Goal: Task Accomplishment & Management: Manage account settings

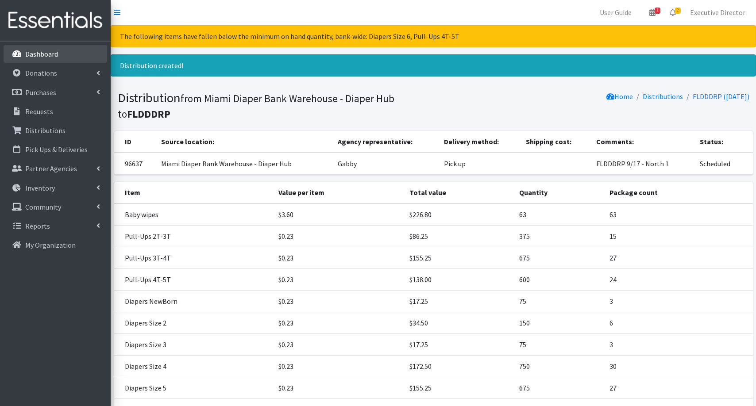
click at [55, 53] on p "Dashboard" at bounding box center [41, 54] width 33 height 9
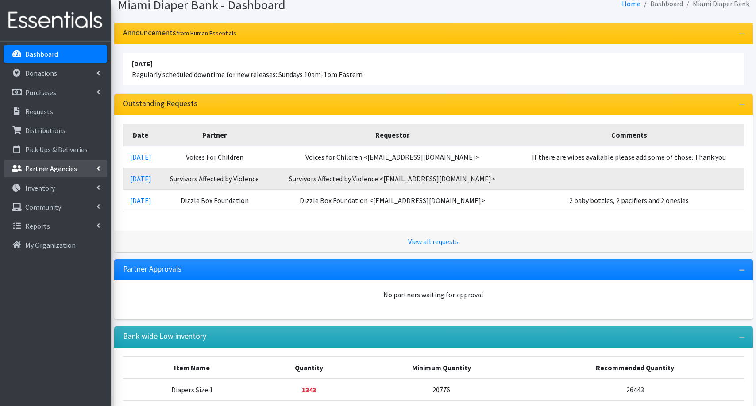
scroll to position [35, 0]
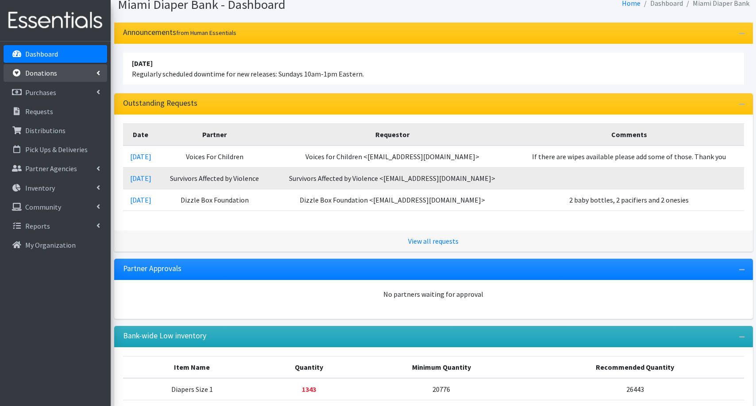
click at [57, 75] on link "Donations" at bounding box center [56, 73] width 104 height 18
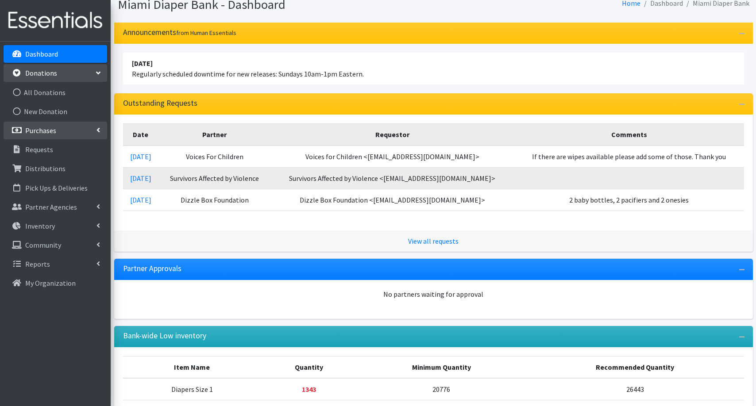
click at [53, 132] on p "Purchases" at bounding box center [40, 130] width 31 height 9
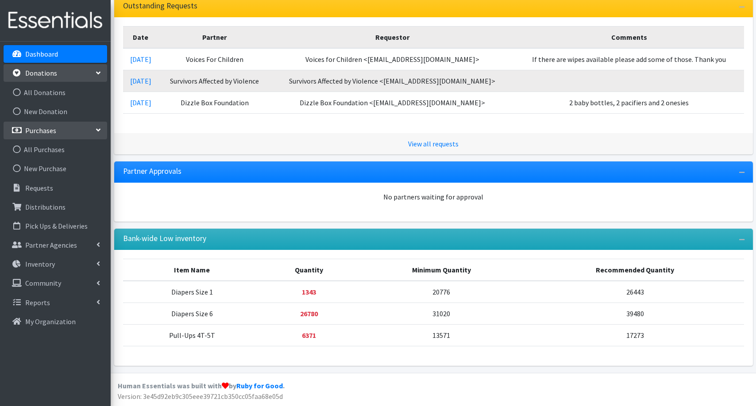
scroll to position [132, 0]
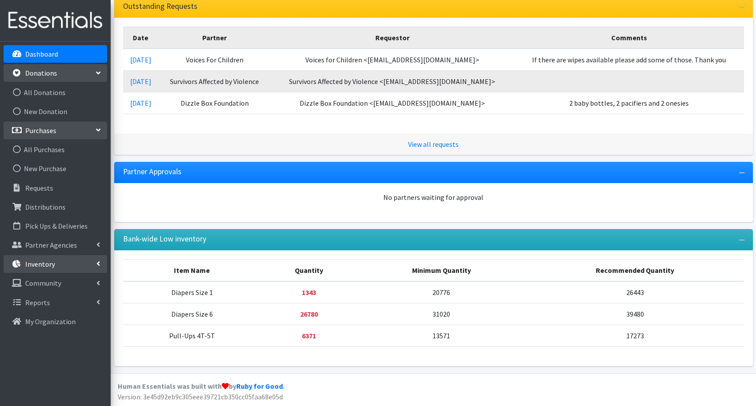
click at [44, 265] on p "Inventory" at bounding box center [40, 264] width 30 height 9
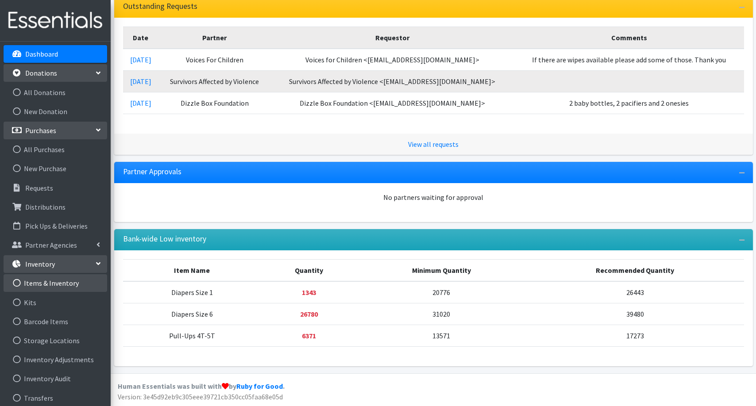
click at [46, 281] on link "Items & Inventory" at bounding box center [56, 283] width 104 height 18
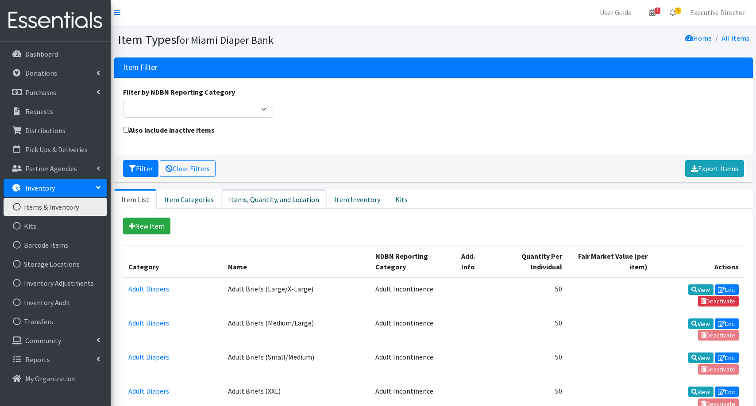
click at [280, 202] on link "Items, Quantity, and Location" at bounding box center [273, 198] width 105 height 19
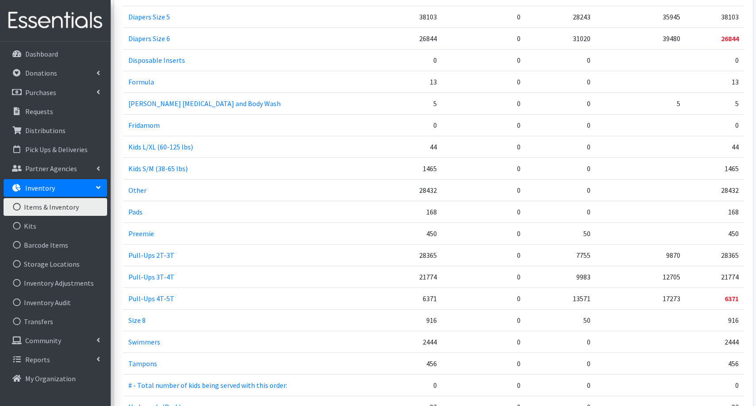
scroll to position [806, 0]
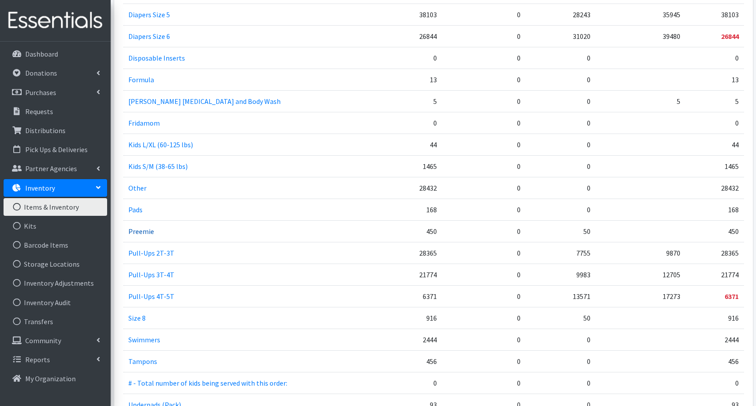
click at [144, 231] on link "Preemie" at bounding box center [141, 231] width 26 height 9
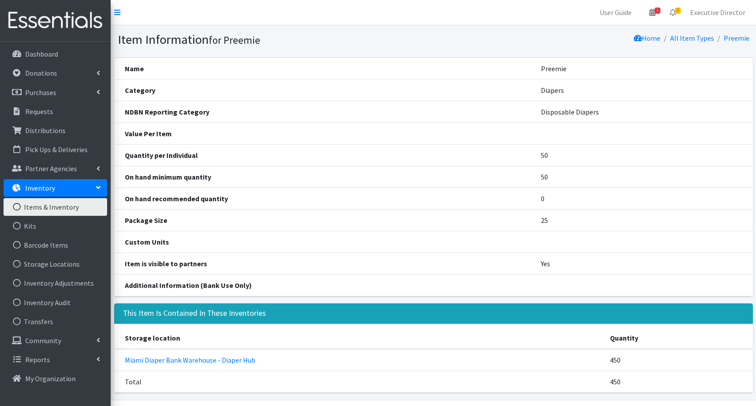
click at [58, 207] on link "Items & Inventory" at bounding box center [56, 207] width 104 height 18
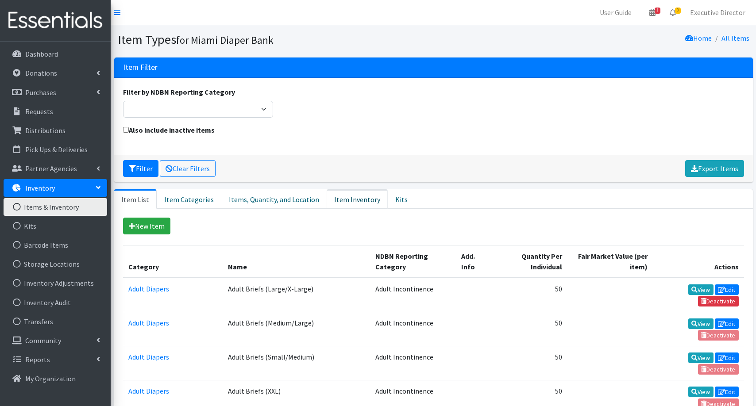
click at [345, 201] on link "Item Inventory" at bounding box center [356, 198] width 61 height 19
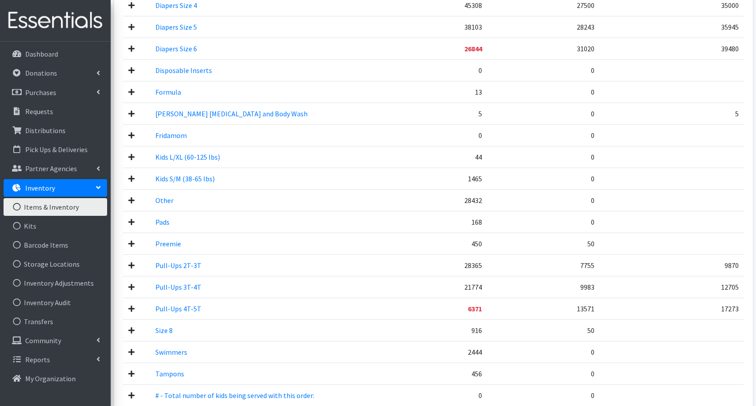
scroll to position [819, 0]
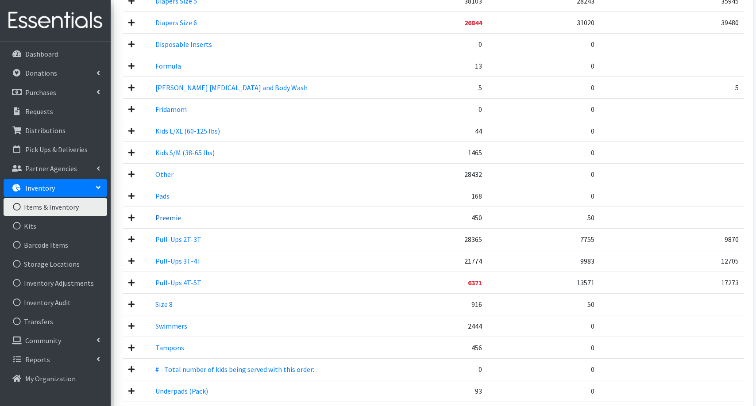
click at [165, 217] on link "Preemie" at bounding box center [168, 217] width 26 height 9
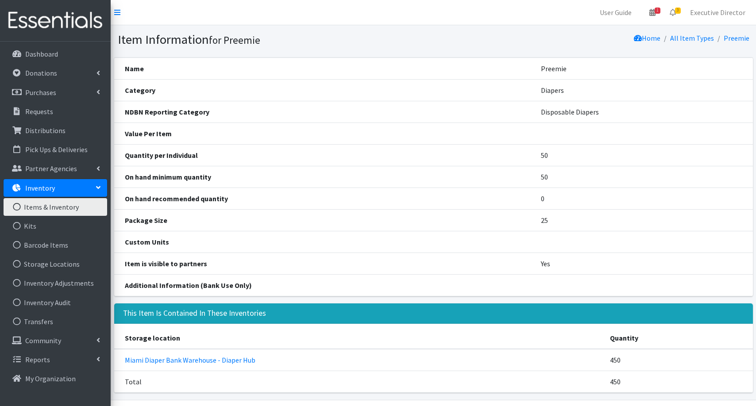
scroll to position [1, 0]
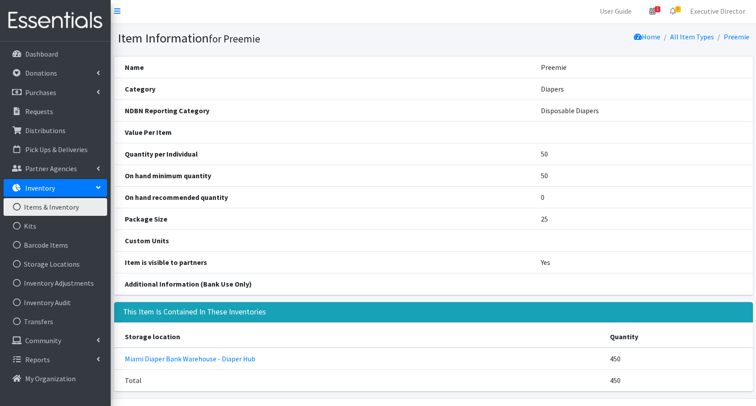
drag, startPoint x: 545, startPoint y: 138, endPoint x: 542, endPoint y: 142, distance: 5.3
click at [546, 139] on td at bounding box center [641, 132] width 223 height 22
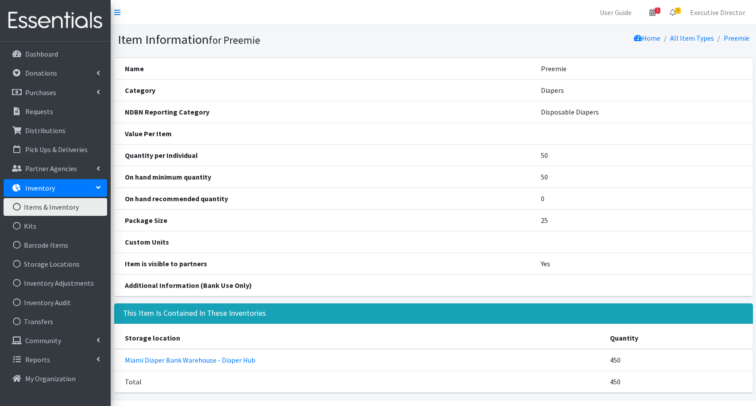
scroll to position [0, 0]
click at [83, 207] on link "Items & Inventory" at bounding box center [56, 207] width 104 height 18
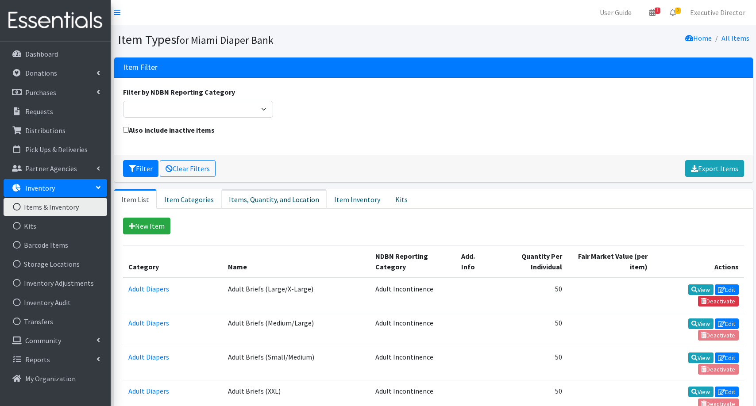
click at [275, 199] on link "Items, Quantity, and Location" at bounding box center [273, 198] width 105 height 19
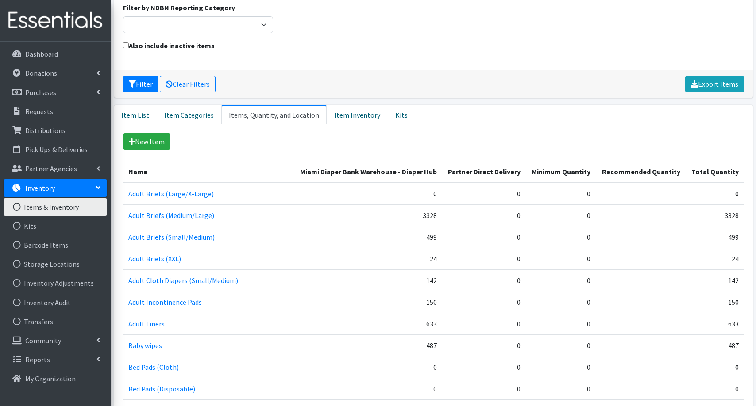
scroll to position [79, 0]
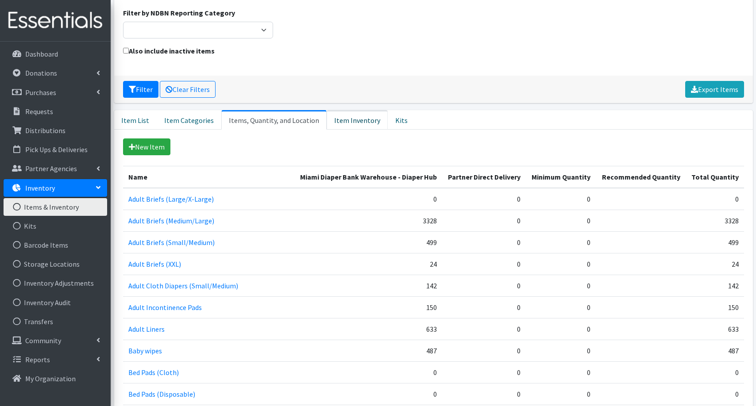
click at [351, 122] on link "Item Inventory" at bounding box center [356, 119] width 61 height 19
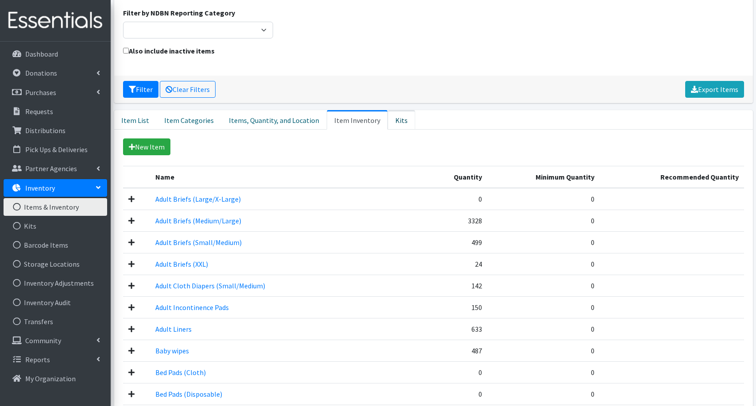
click at [387, 119] on link "Kits" at bounding box center [400, 119] width 27 height 19
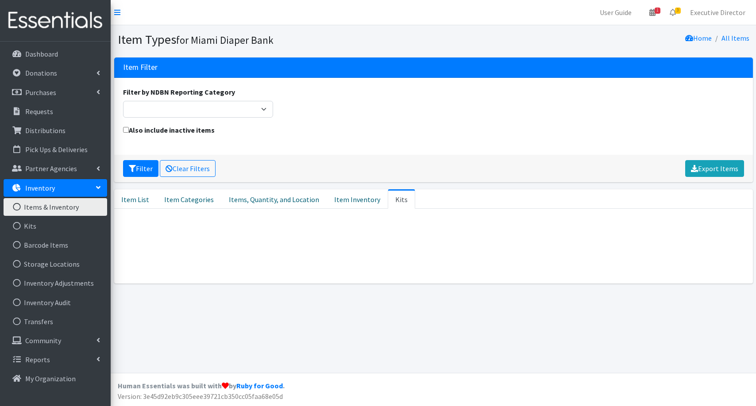
scroll to position [0, 0]
click at [139, 200] on link "Item List" at bounding box center [135, 198] width 42 height 19
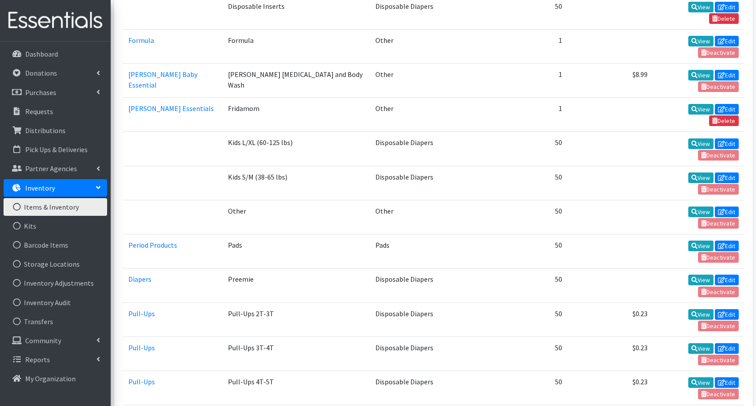
scroll to position [1210, 0]
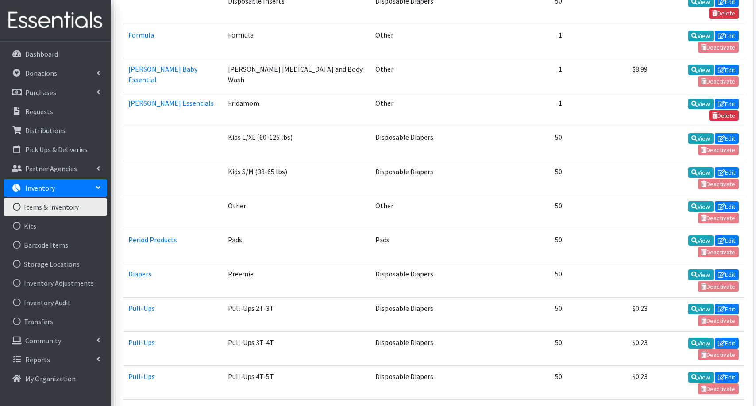
click at [727, 269] on link "Edit" at bounding box center [726, 274] width 24 height 11
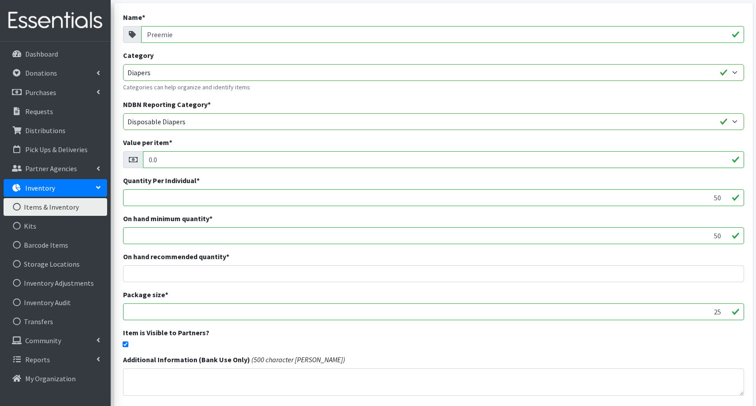
scroll to position [61, 0]
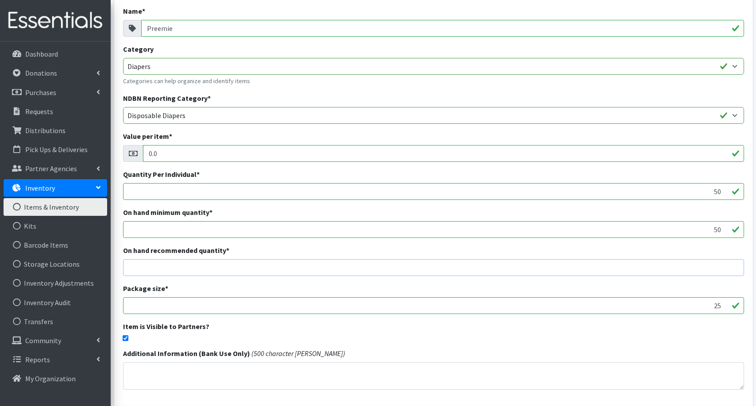
click at [714, 268] on input "number" at bounding box center [433, 267] width 621 height 17
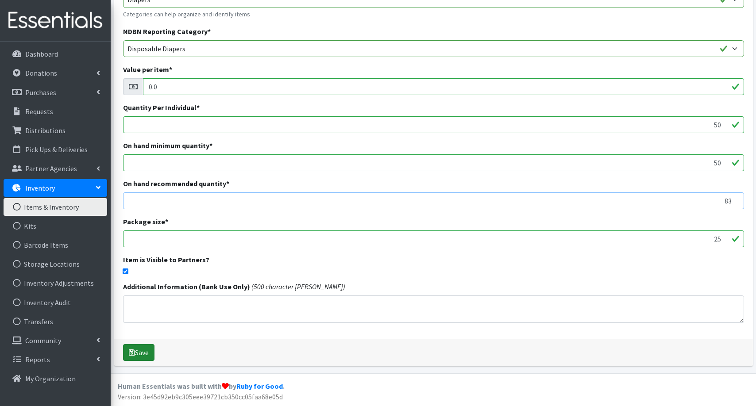
scroll to position [127, 0]
type input "83"
click at [132, 353] on icon "submit" at bounding box center [132, 352] width 6 height 7
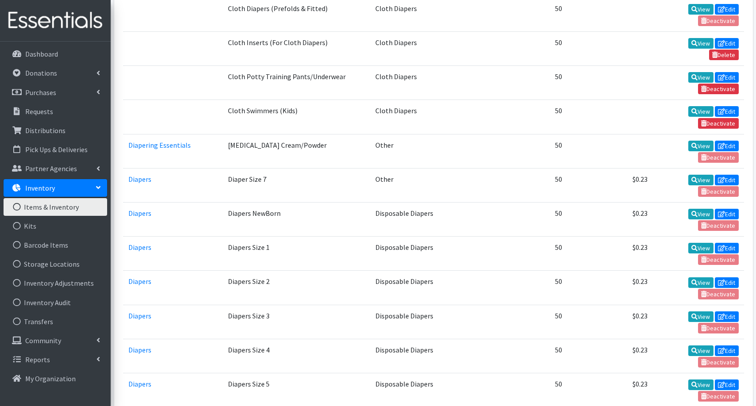
scroll to position [790, 0]
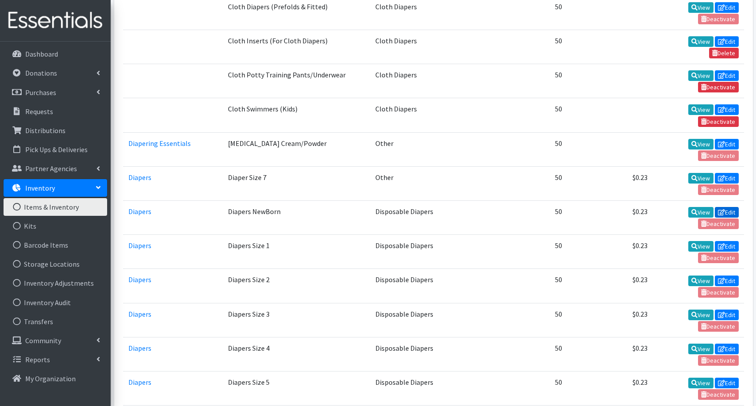
click at [729, 207] on link "Edit" at bounding box center [726, 212] width 24 height 11
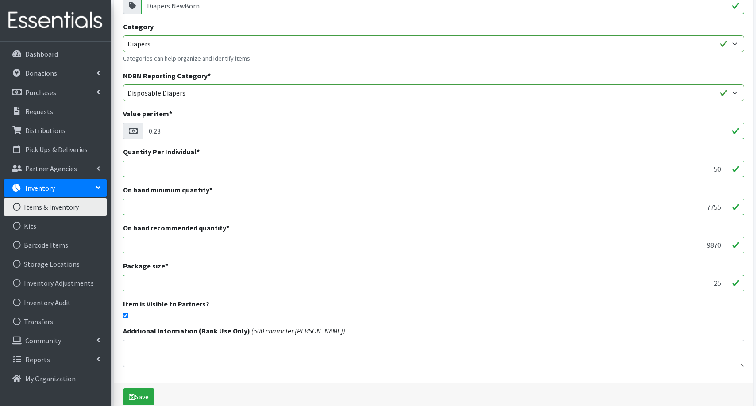
scroll to position [86, 0]
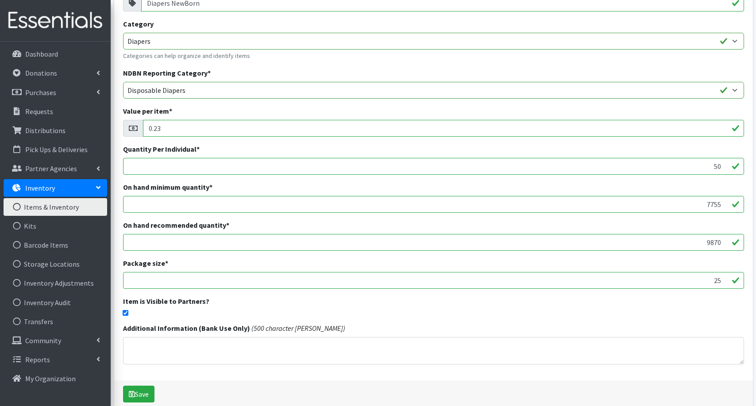
click at [716, 202] on input "7755" at bounding box center [433, 204] width 621 height 17
paste input "number"
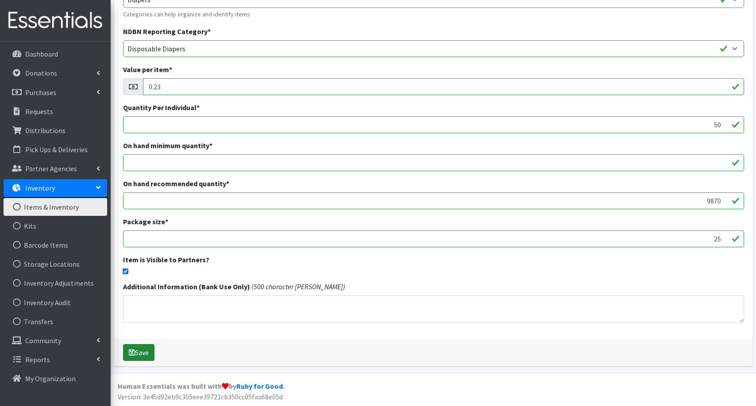
scroll to position [127, 0]
click at [145, 359] on button "Save" at bounding box center [138, 353] width 31 height 17
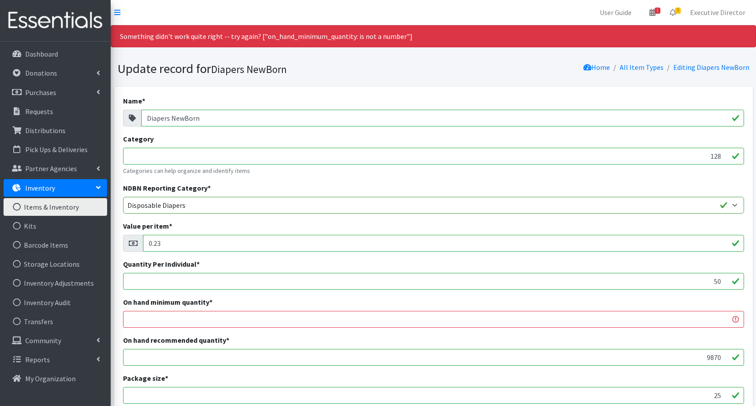
click at [710, 320] on input "number" at bounding box center [433, 319] width 621 height 17
paste input "5382"
click at [709, 320] on input "number" at bounding box center [433, 319] width 621 height 17
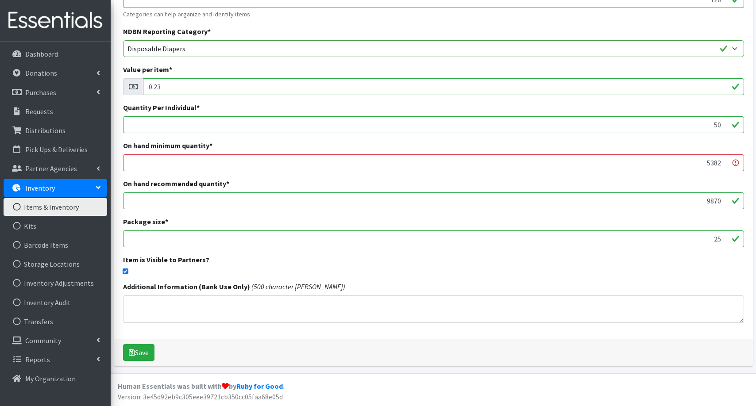
scroll to position [156, 0]
type input "5382"
click at [146, 352] on button "Save" at bounding box center [138, 353] width 31 height 17
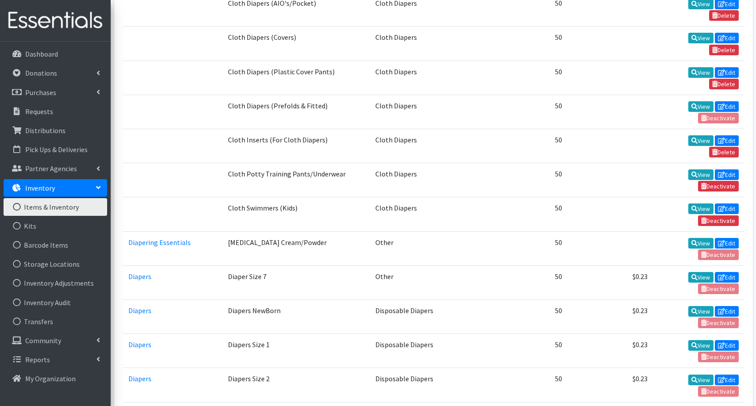
scroll to position [707, 0]
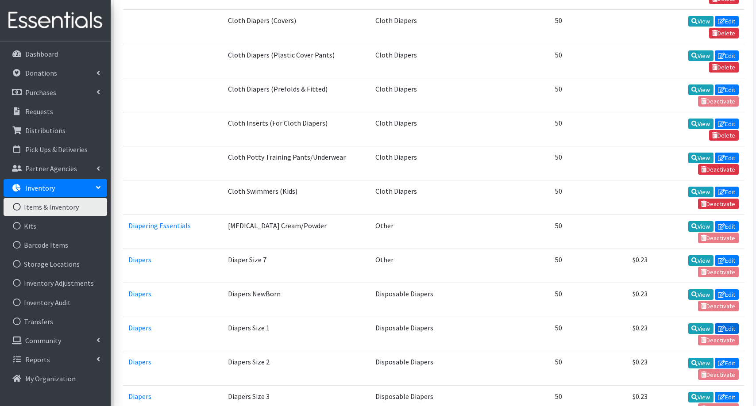
click at [728, 323] on link "Edit" at bounding box center [726, 328] width 24 height 11
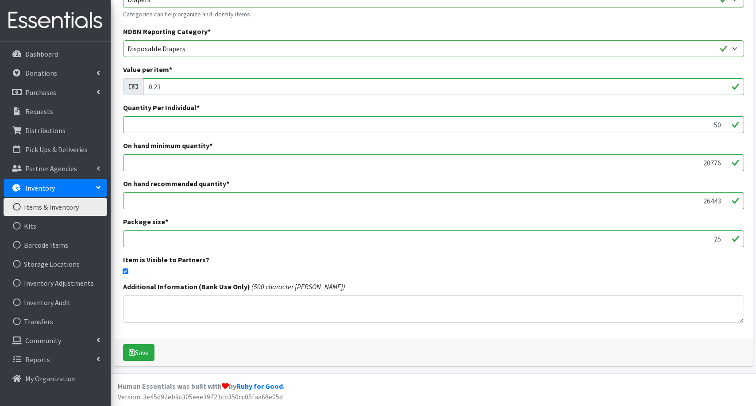
scroll to position [127, 0]
click at [708, 163] on input "20776" at bounding box center [433, 163] width 621 height 17
paste input "number"
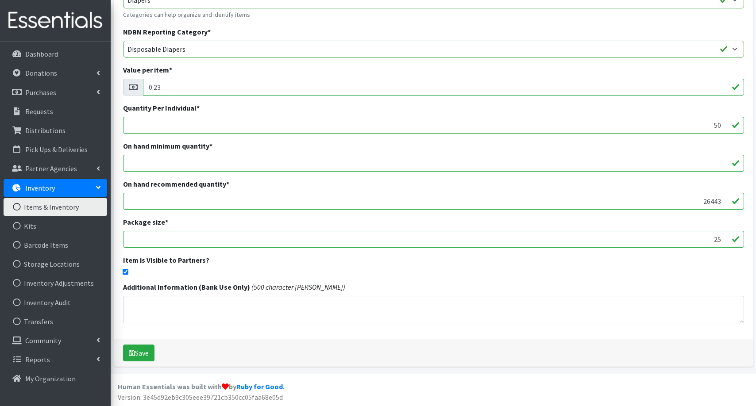
click at [707, 163] on input "number" at bounding box center [433, 163] width 621 height 17
paste input "7564"
click at [708, 164] on input "number" at bounding box center [433, 163] width 621 height 17
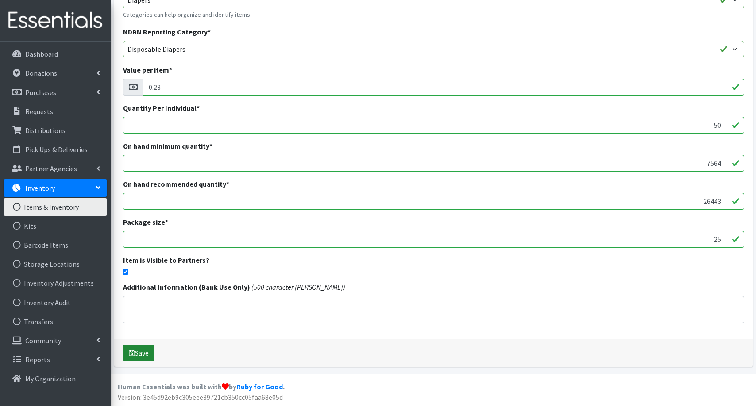
type input "7564"
click at [150, 349] on button "Save" at bounding box center [138, 353] width 31 height 17
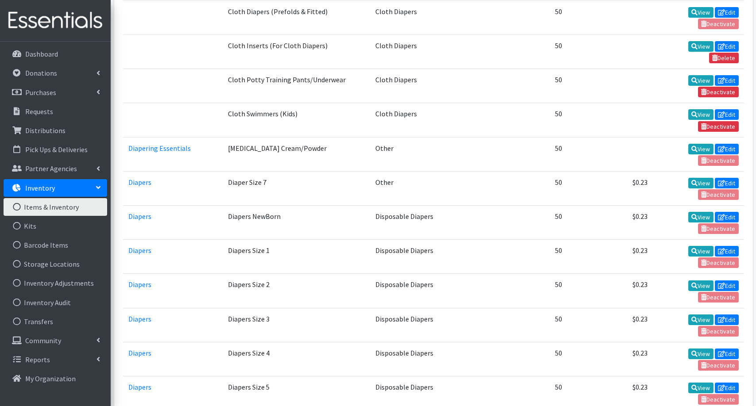
scroll to position [786, 0]
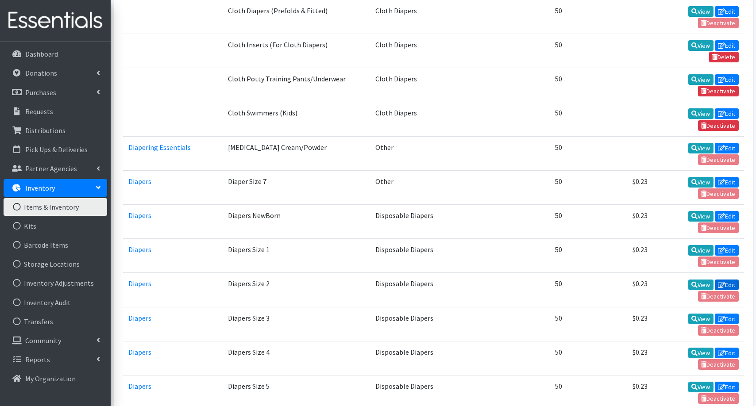
click at [728, 280] on link "Edit" at bounding box center [726, 285] width 24 height 11
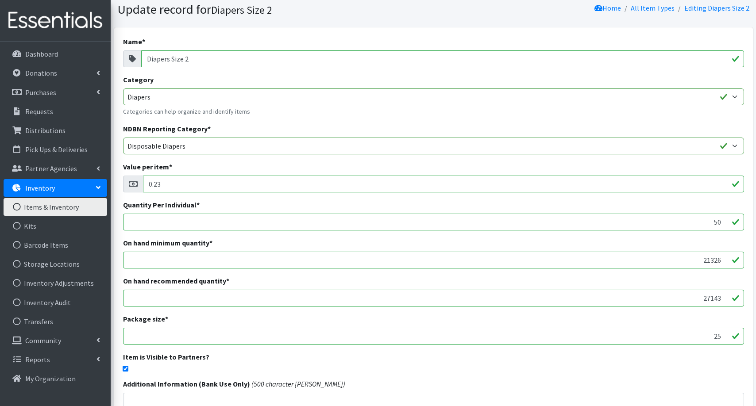
scroll to position [33, 0]
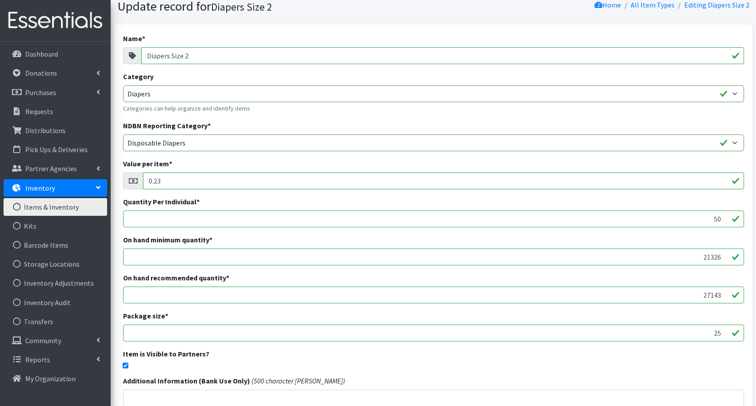
click at [713, 256] on input "21326" at bounding box center [433, 257] width 621 height 17
paste input "number"
click at [709, 258] on input "number" at bounding box center [433, 257] width 621 height 17
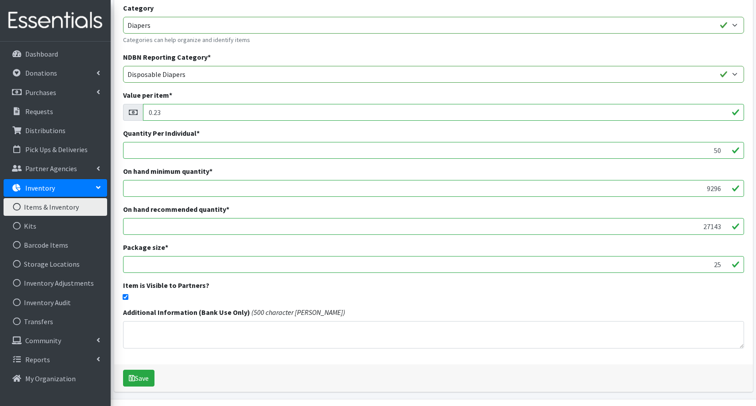
scroll to position [120, 0]
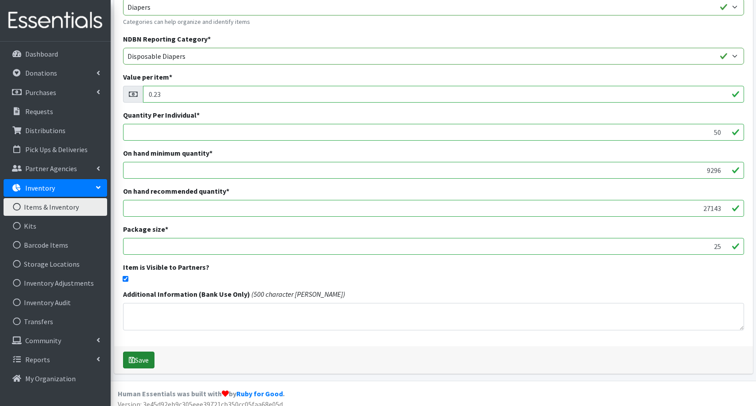
type input "9296"
click at [141, 359] on button "Save" at bounding box center [138, 360] width 31 height 17
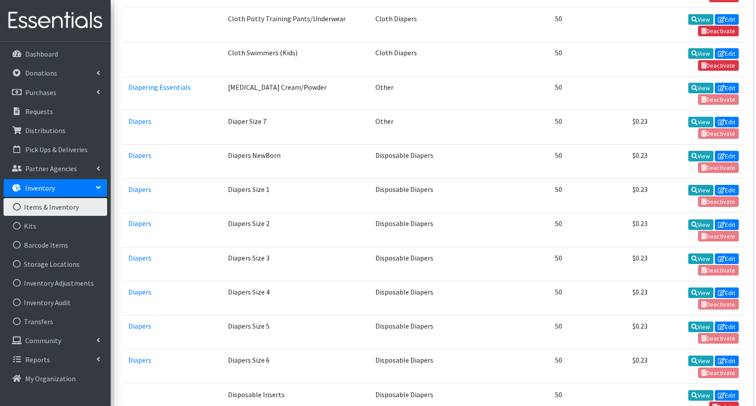
scroll to position [846, 0]
click at [722, 255] on icon at bounding box center [720, 258] width 7 height 6
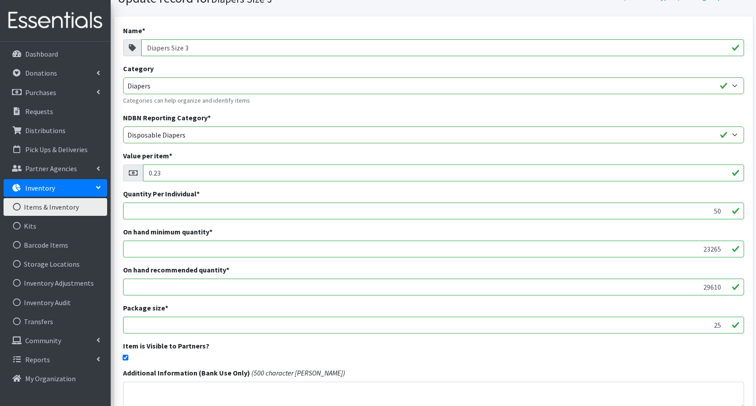
scroll to position [42, 0]
click at [709, 246] on input "23265" at bounding box center [433, 248] width 621 height 17
paste input "number"
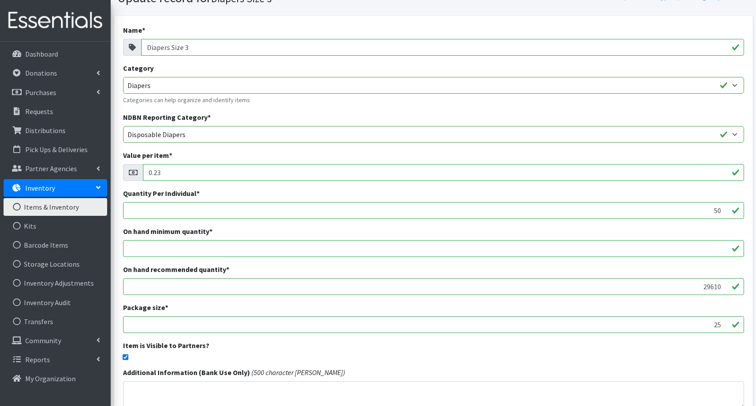
drag, startPoint x: 710, startPoint y: 249, endPoint x: 711, endPoint y: 254, distance: 5.5
click at [710, 249] on input "number" at bounding box center [433, 248] width 621 height 17
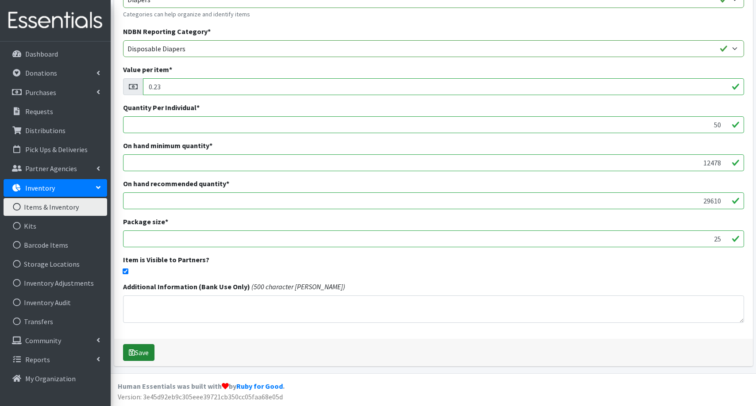
scroll to position [127, 0]
type input "12478"
click at [145, 348] on button "Save" at bounding box center [138, 353] width 31 height 17
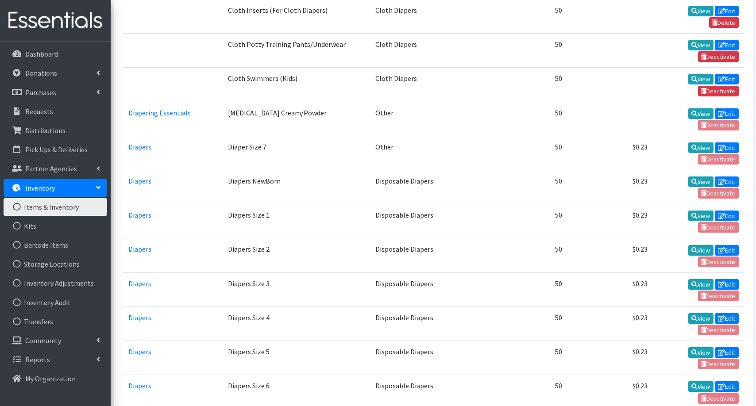
scroll to position [862, 0]
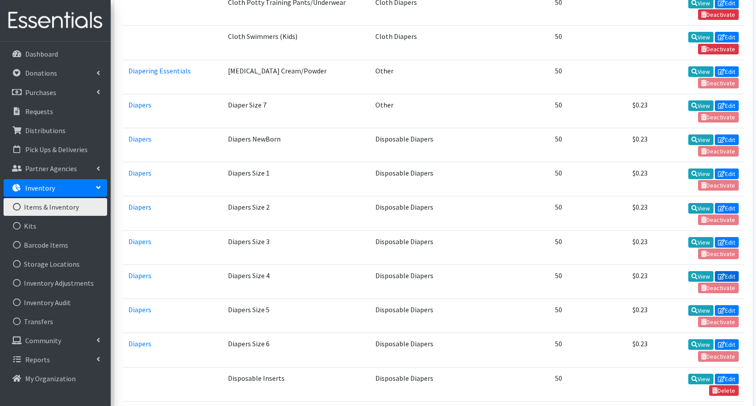
click at [731, 271] on link "Edit" at bounding box center [726, 276] width 24 height 11
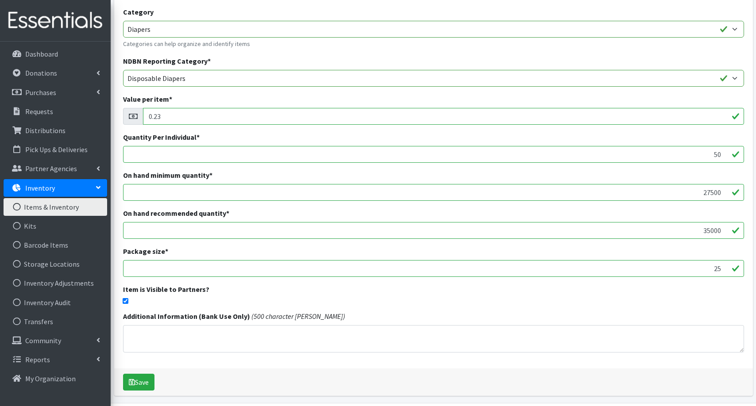
scroll to position [105, 0]
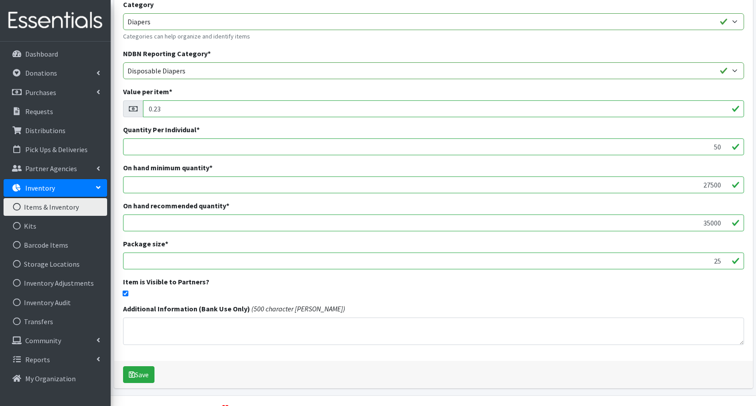
click at [708, 185] on input "27500" at bounding box center [433, 184] width 621 height 17
paste input "number"
click at [709, 184] on input "number" at bounding box center [433, 184] width 621 height 17
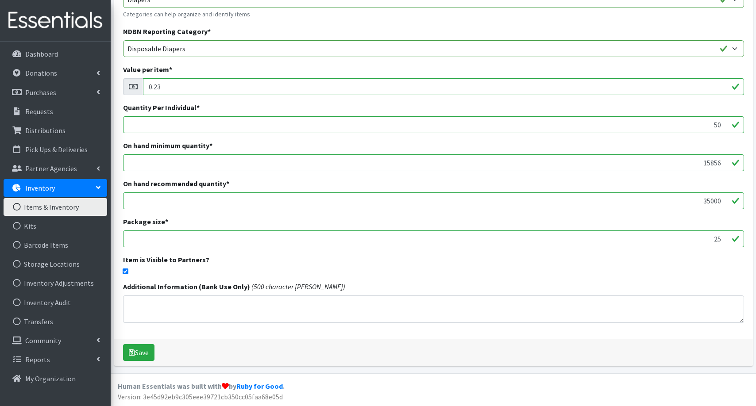
scroll to position [127, 0]
type input "15856"
click at [706, 201] on input "35000" at bounding box center [433, 201] width 621 height 17
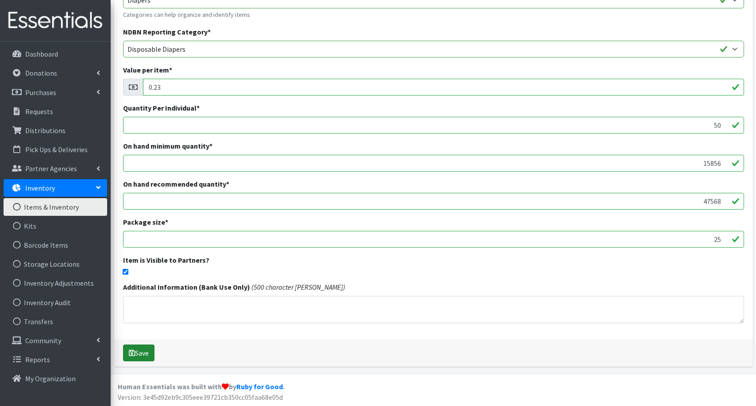
type input "47568"
click at [138, 349] on button "Save" at bounding box center [138, 353] width 31 height 17
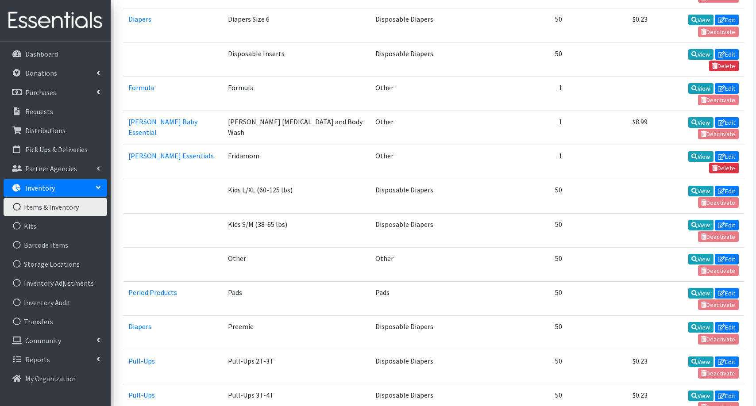
scroll to position [1188, 0]
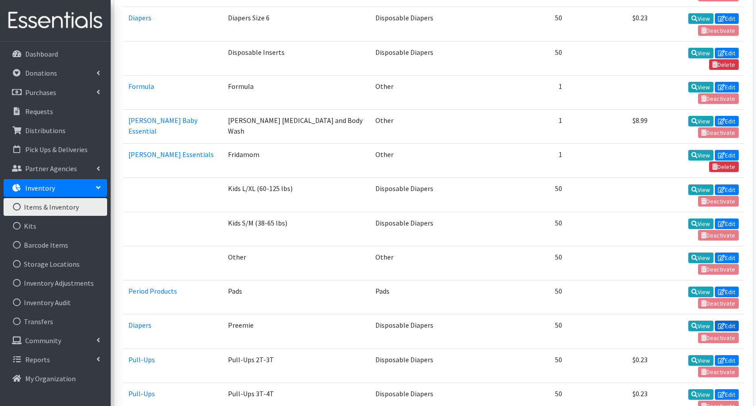
click at [727, 321] on link "Edit" at bounding box center [726, 326] width 24 height 11
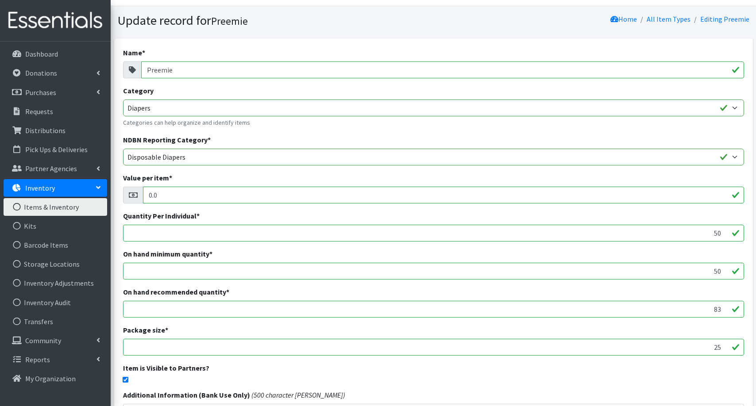
scroll to position [27, 0]
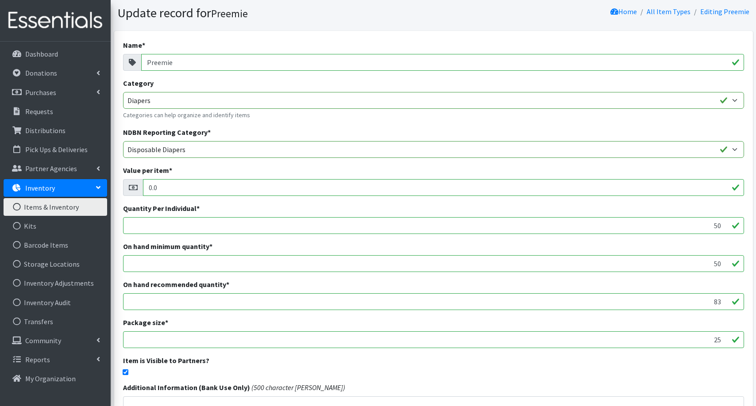
click at [715, 302] on input "83" at bounding box center [433, 301] width 621 height 17
paste input "250"
type input "2"
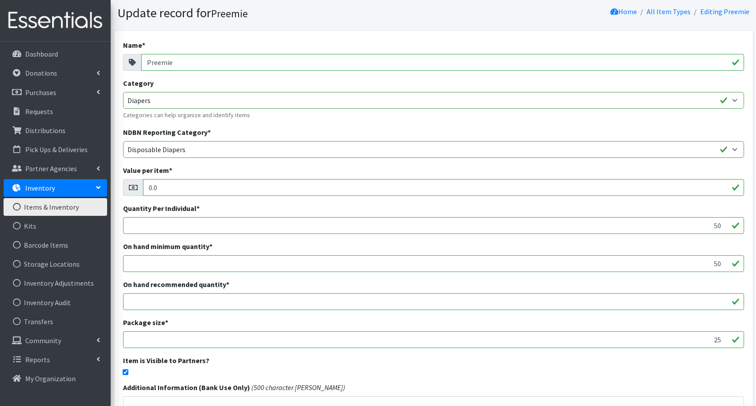
scroll to position [26, 0]
click at [717, 267] on input "50" at bounding box center [433, 264] width 621 height 17
type input "83"
click at [714, 297] on input "number" at bounding box center [433, 302] width 621 height 17
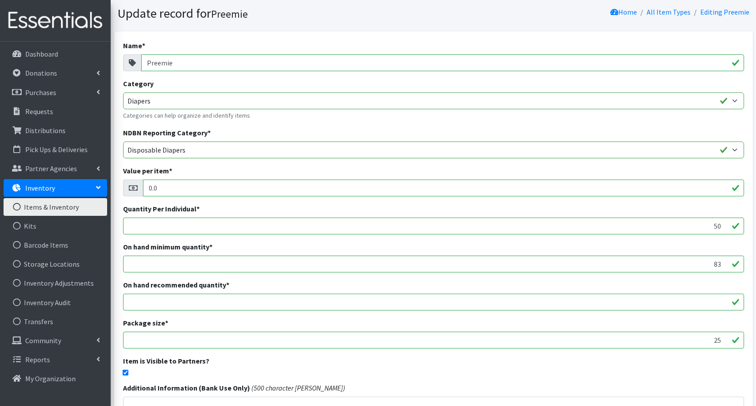
paste input "250"
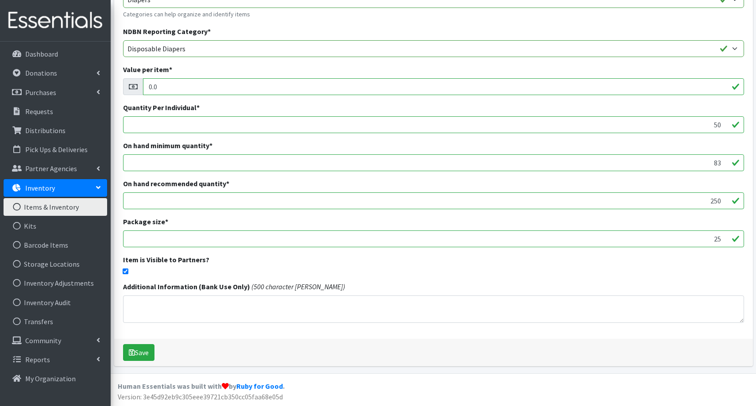
scroll to position [127, 0]
type input "250"
click at [139, 353] on button "Save" at bounding box center [138, 353] width 31 height 17
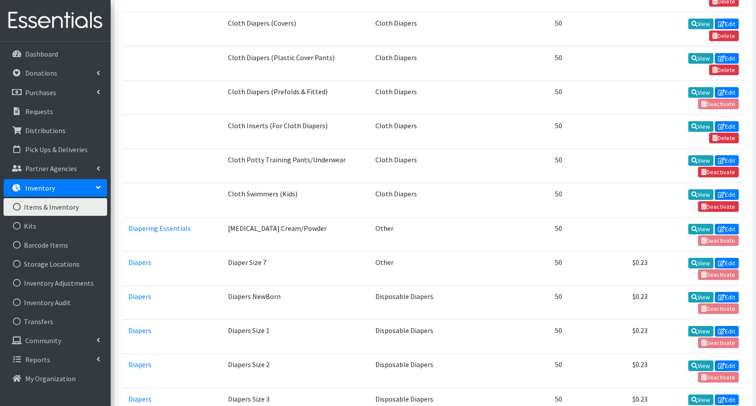
scroll to position [740, 0]
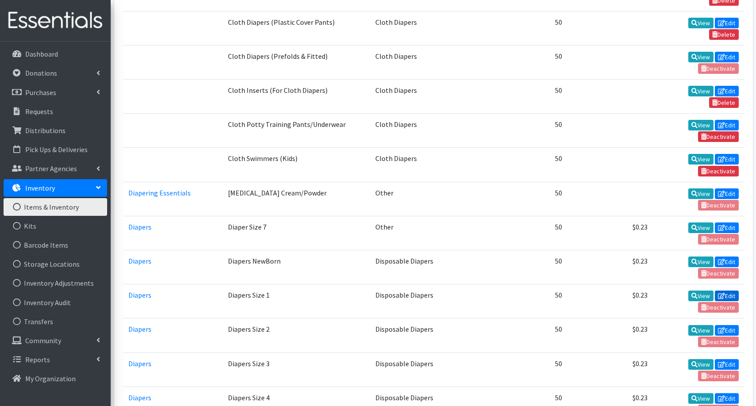
click at [726, 291] on link "Edit" at bounding box center [726, 296] width 24 height 11
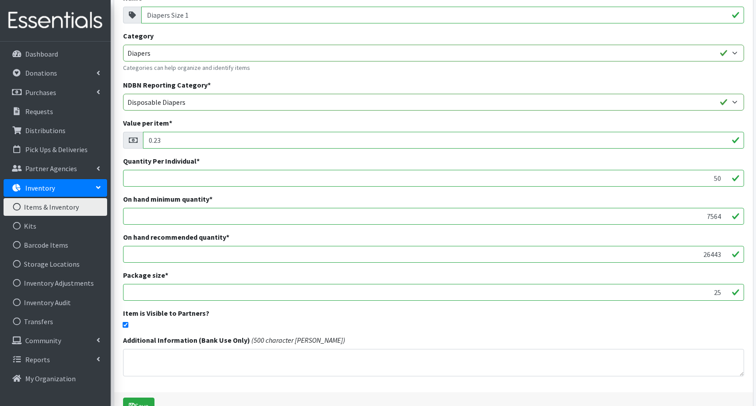
scroll to position [74, 0]
click at [706, 254] on input "26443" at bounding box center [433, 254] width 621 height 17
paste input "16147"
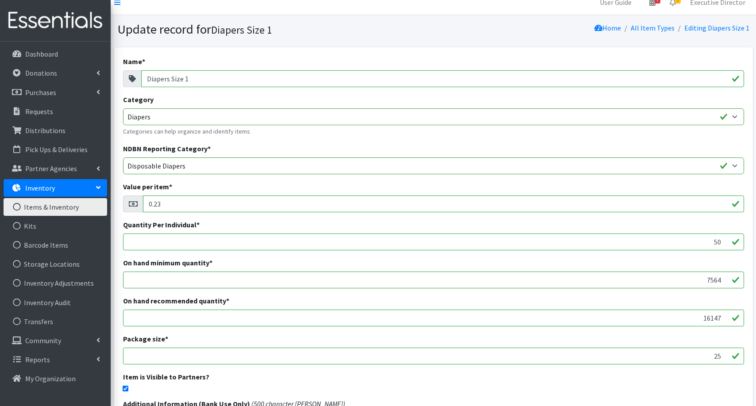
scroll to position [15, 0]
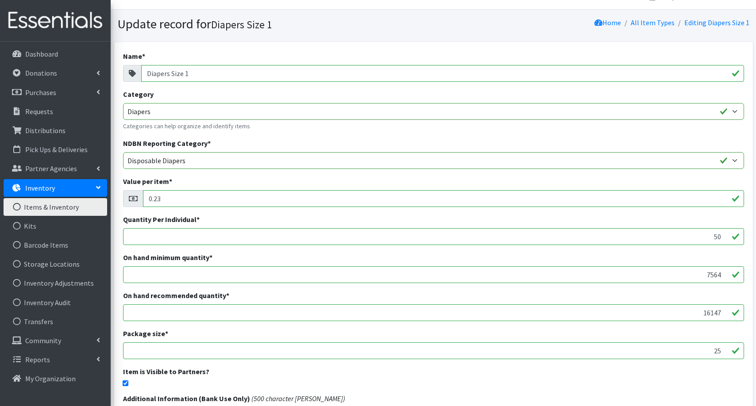
click at [712, 313] on input "16147" at bounding box center [433, 312] width 621 height 17
paste input "22692"
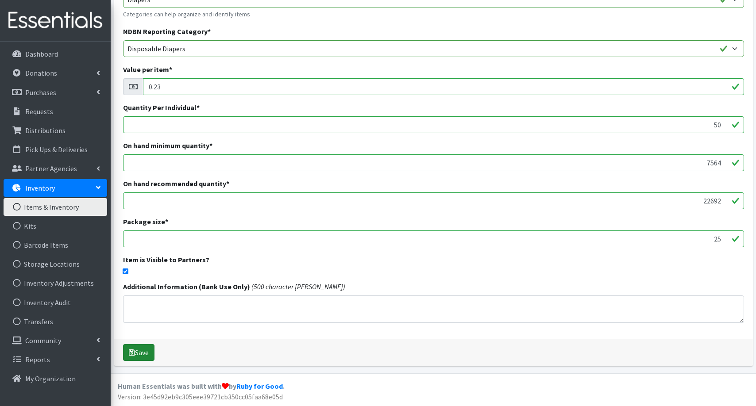
scroll to position [127, 0]
type input "22692"
click at [150, 352] on button "Save" at bounding box center [138, 353] width 31 height 17
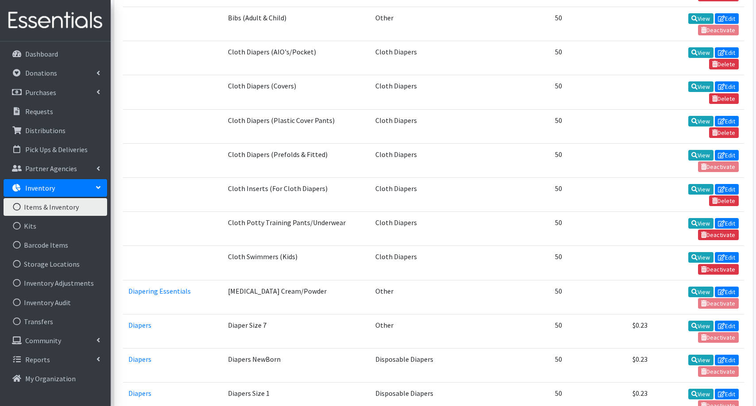
scroll to position [646, 0]
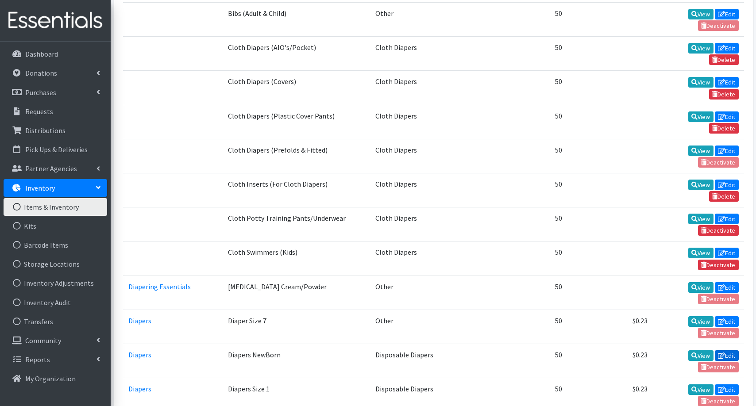
click at [731, 350] on link "Edit" at bounding box center [726, 355] width 24 height 11
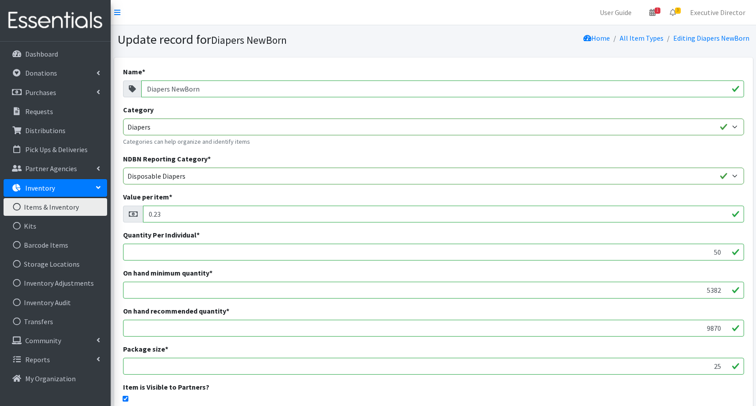
click at [709, 329] on input "9870" at bounding box center [433, 328] width 621 height 17
paste input "16147"
click at [708, 329] on input "916147870" at bounding box center [433, 328] width 621 height 17
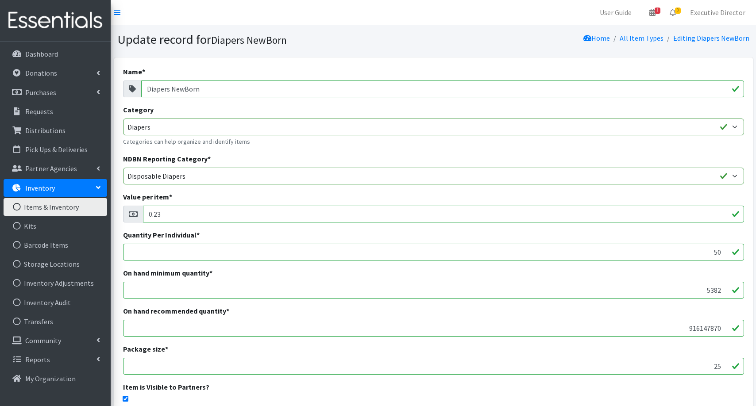
click at [708, 329] on input "916147870" at bounding box center [433, 328] width 621 height 17
paste input "16147"
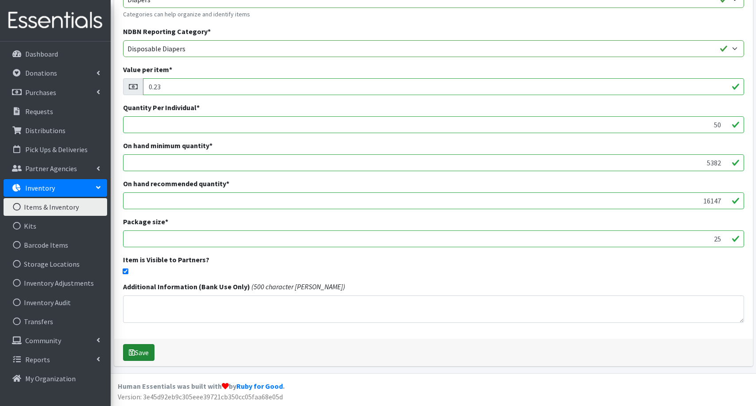
scroll to position [127, 0]
type input "16147"
click at [146, 353] on button "Save" at bounding box center [138, 353] width 31 height 17
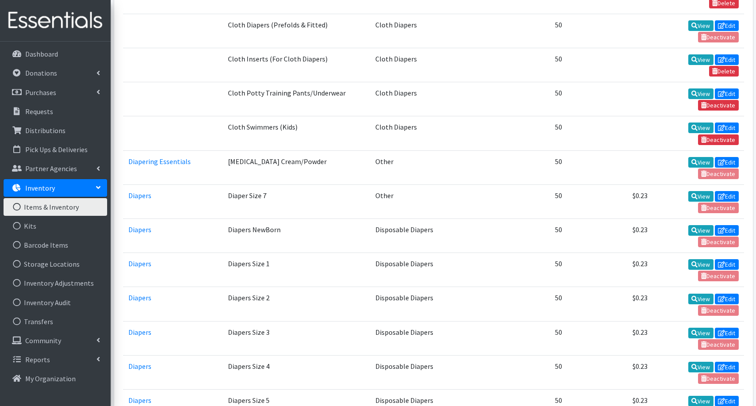
scroll to position [775, 0]
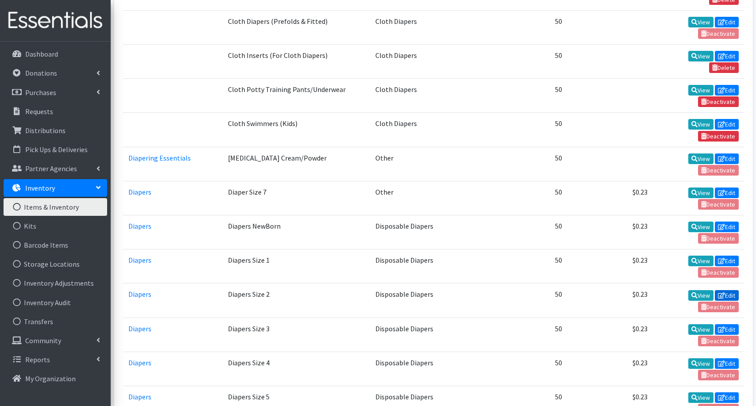
click at [725, 290] on link "Edit" at bounding box center [726, 295] width 24 height 11
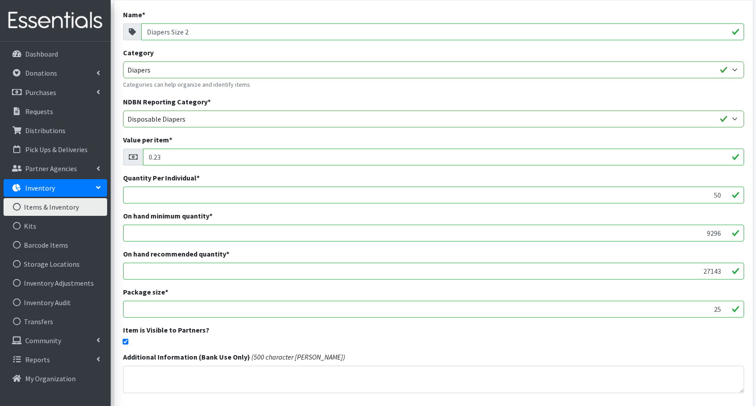
scroll to position [58, 0]
click at [709, 269] on input "27143" at bounding box center [433, 269] width 621 height 17
paste input "888"
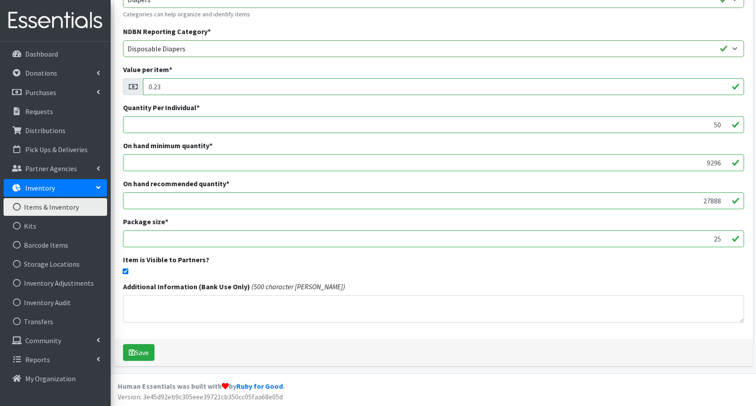
scroll to position [127, 0]
type input "27888"
click at [142, 353] on button "Save" at bounding box center [138, 353] width 31 height 17
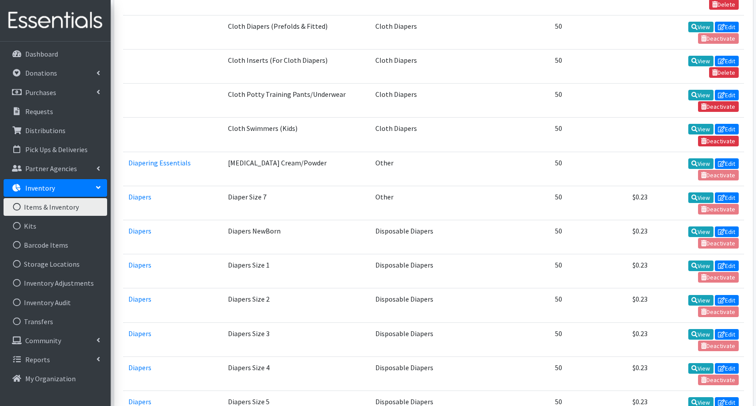
scroll to position [770, 0]
click at [721, 331] on icon at bounding box center [720, 334] width 7 height 6
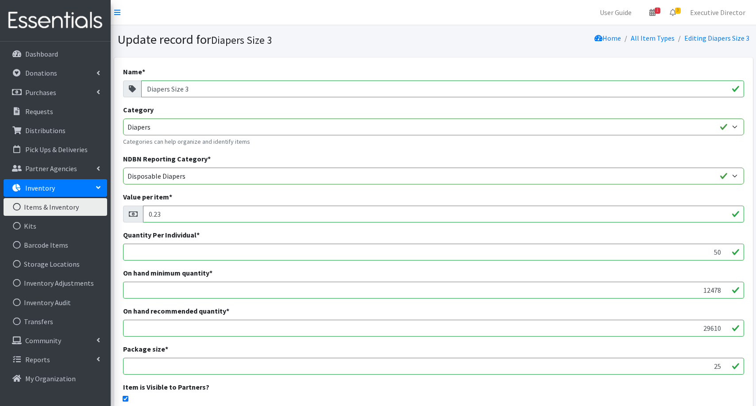
click at [714, 290] on input "12478" at bounding box center [433, 290] width 621 height 17
paste input "number"
click at [710, 290] on input "number" at bounding box center [433, 290] width 621 height 17
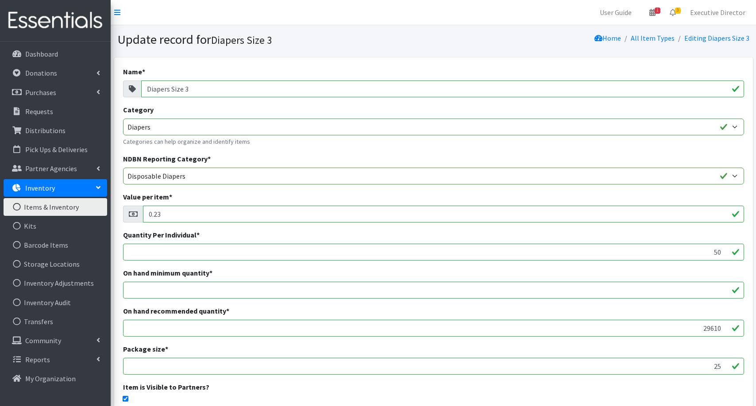
type input "12478"
click at [710, 328] on input "29610" at bounding box center [433, 328] width 621 height 17
paste input "37433"
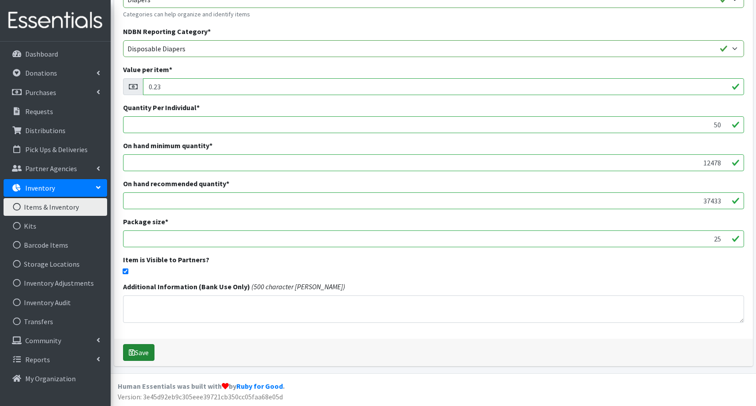
scroll to position [127, 0]
type input "37433"
click at [132, 353] on icon "submit" at bounding box center [132, 352] width 6 height 7
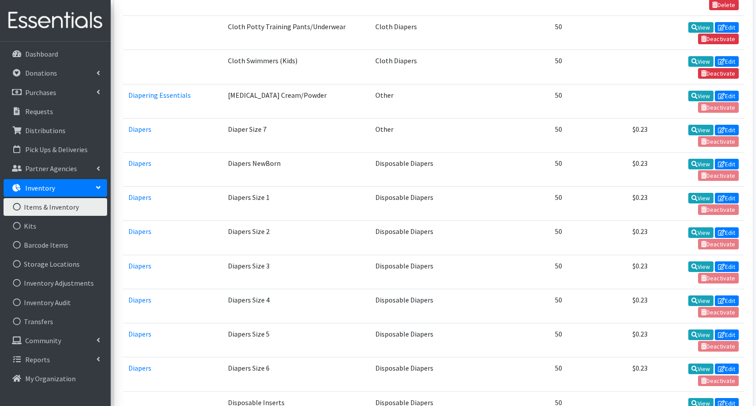
scroll to position [846, 0]
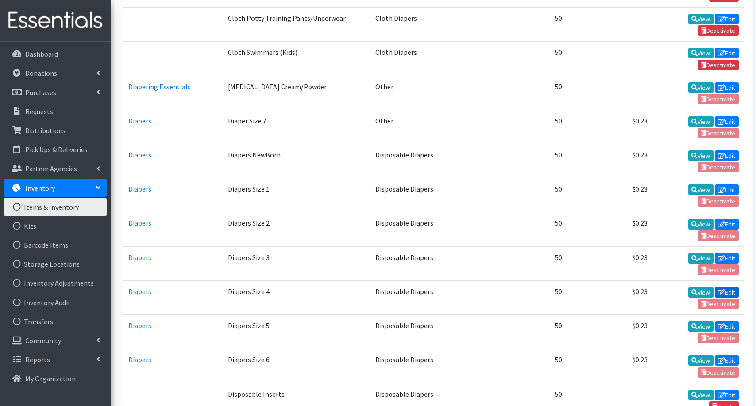
click at [723, 289] on icon at bounding box center [720, 292] width 7 height 6
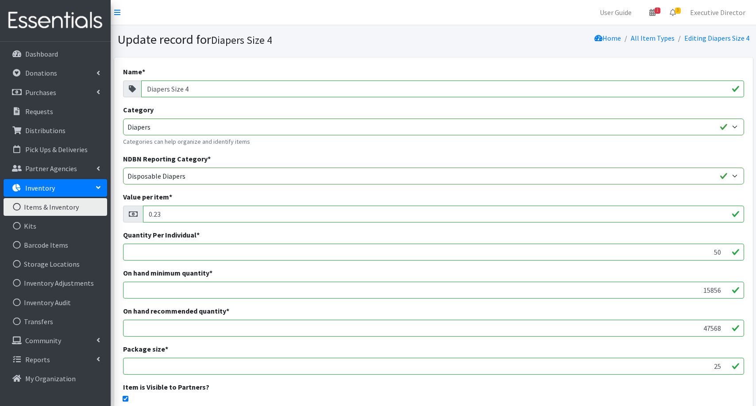
click at [711, 289] on input "15856" at bounding box center [433, 290] width 621 height 17
paste input "15856"
click at [706, 288] on input "1515856856" at bounding box center [433, 290] width 621 height 17
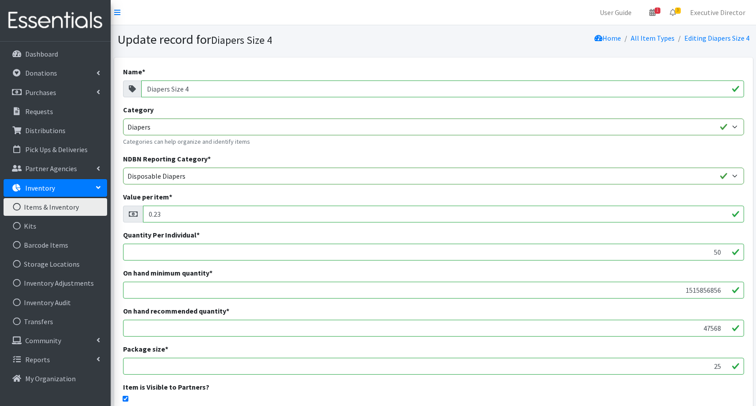
click at [706, 288] on input "1515856856" at bounding box center [433, 290] width 621 height 17
paste input "15856"
type input "151585158566856"
click at [692, 291] on input "151585158566856" at bounding box center [433, 290] width 621 height 17
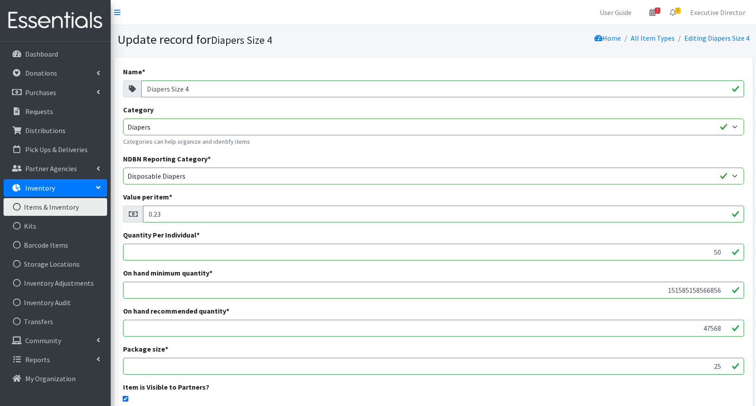
click at [692, 291] on input "151585158566856" at bounding box center [433, 290] width 621 height 17
paste input "15856"
type input "15856"
click at [713, 326] on input "47568" at bounding box center [433, 328] width 621 height 17
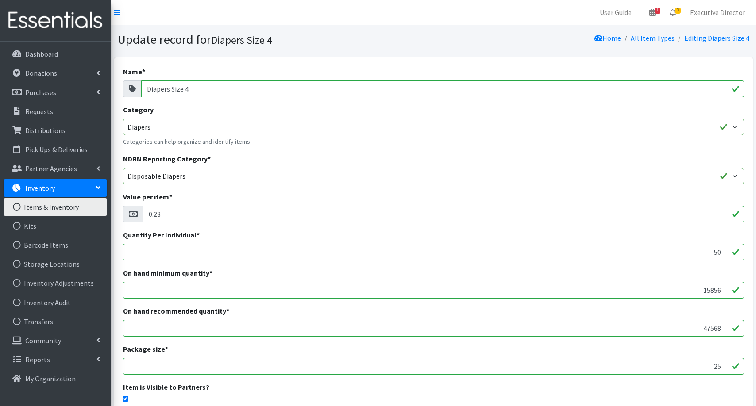
click at [713, 326] on input "47568" at bounding box center [433, 328] width 621 height 17
paste input "9"
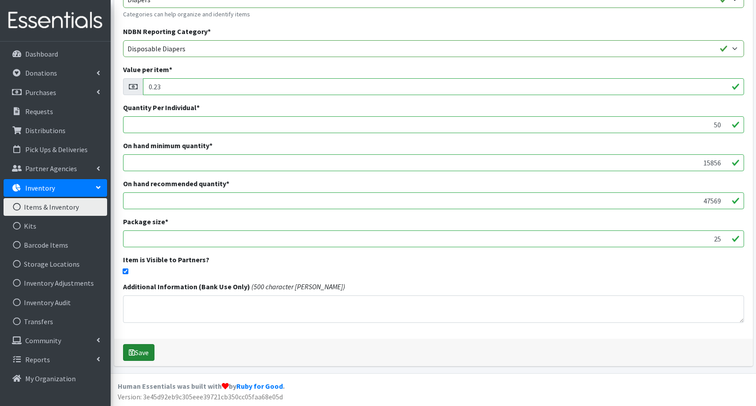
scroll to position [127, 0]
type input "47569"
click at [142, 350] on button "Save" at bounding box center [138, 353] width 31 height 17
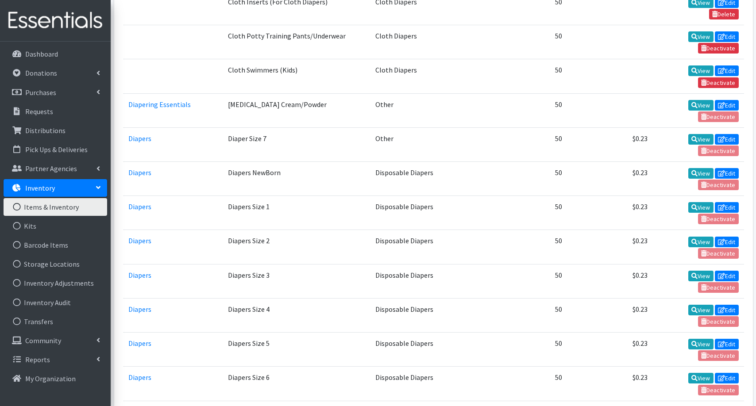
scroll to position [830, 0]
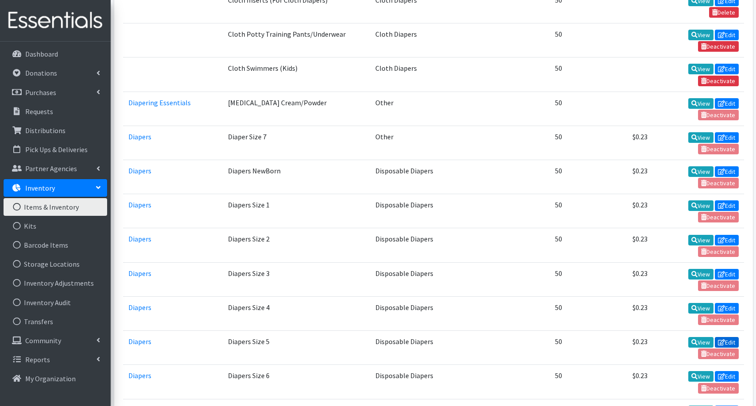
click at [729, 337] on link "Edit" at bounding box center [726, 342] width 24 height 11
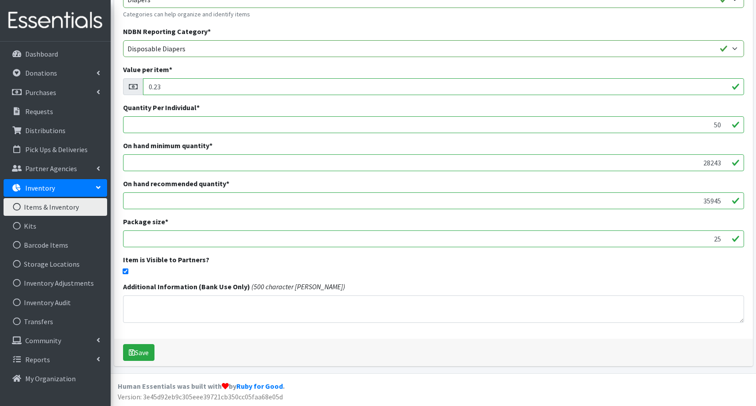
scroll to position [127, 0]
click at [710, 161] on input "28243" at bounding box center [433, 163] width 621 height 17
paste input "16295"
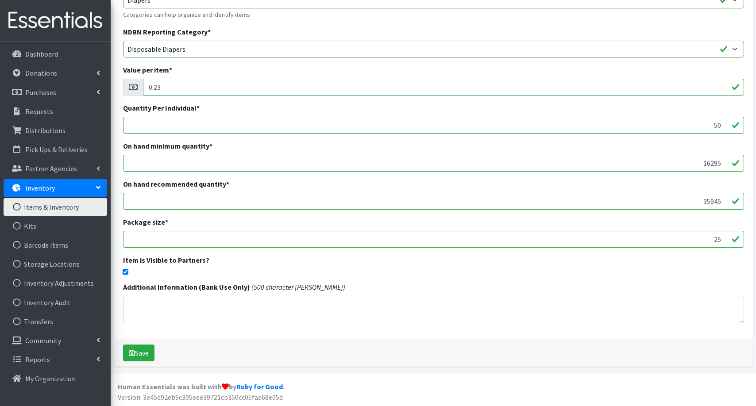
type input "16295"
click at [710, 201] on input "35945" at bounding box center [433, 201] width 621 height 17
paste input "48886"
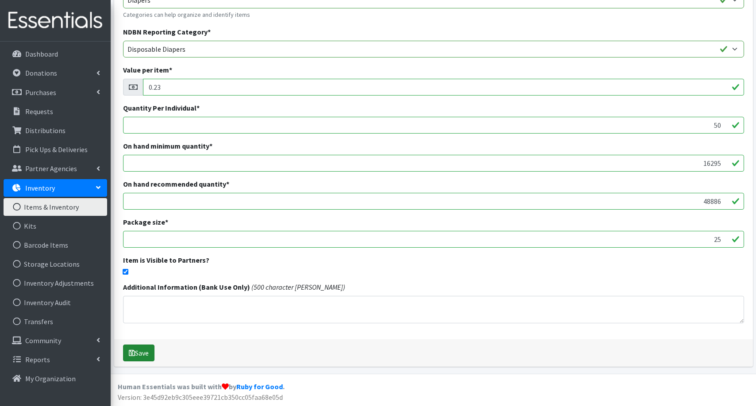
type input "48886"
click at [137, 351] on button "Save" at bounding box center [138, 353] width 31 height 17
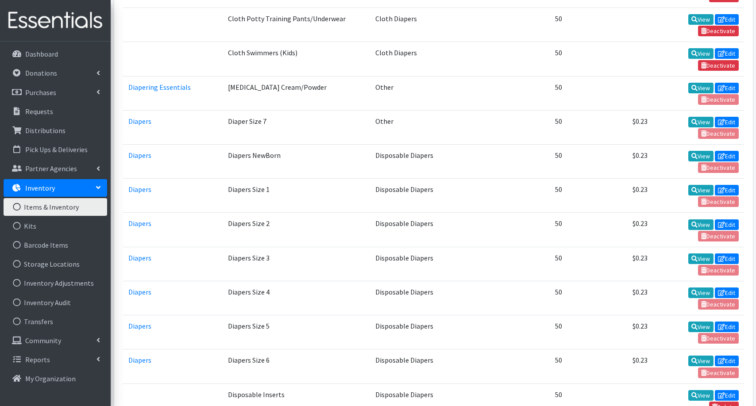
scroll to position [860, 0]
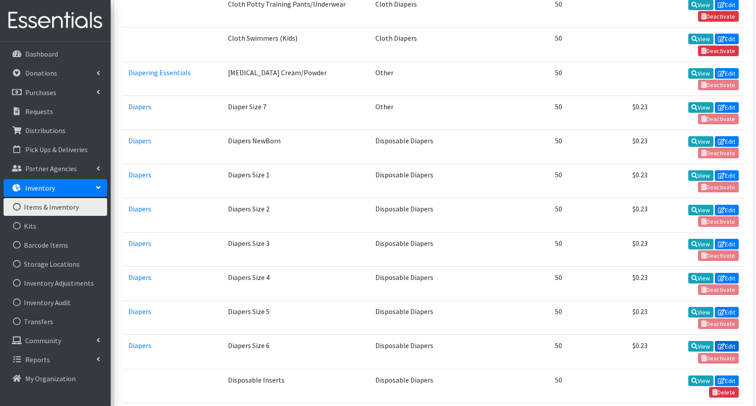
click at [729, 341] on link "Edit" at bounding box center [726, 346] width 24 height 11
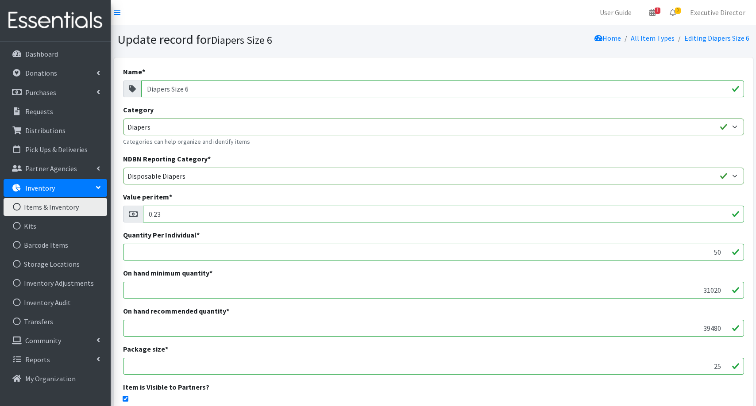
click at [709, 290] on input "31020" at bounding box center [433, 290] width 621 height 17
paste input "1568"
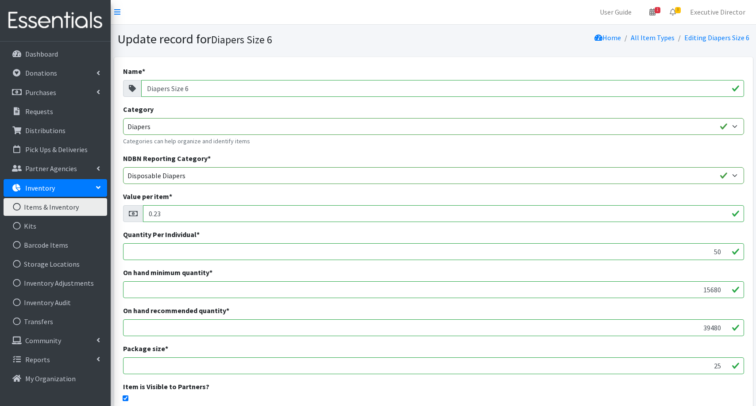
type input "15680"
click at [710, 329] on input "39480" at bounding box center [433, 327] width 621 height 17
paste input "4704"
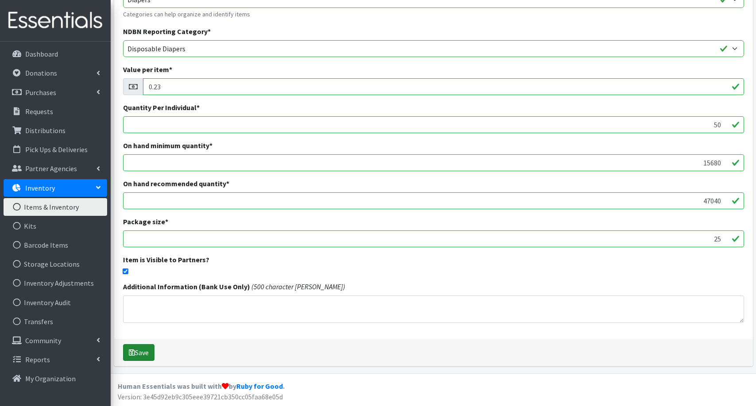
scroll to position [127, 0]
type input "47040"
click at [149, 353] on button "Save" at bounding box center [138, 353] width 31 height 17
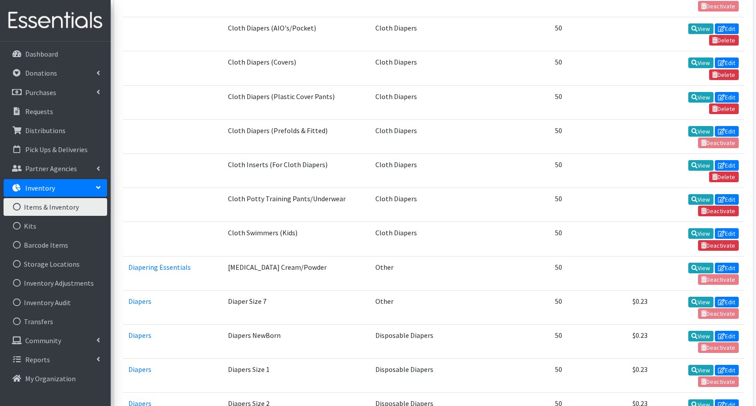
scroll to position [675, 0]
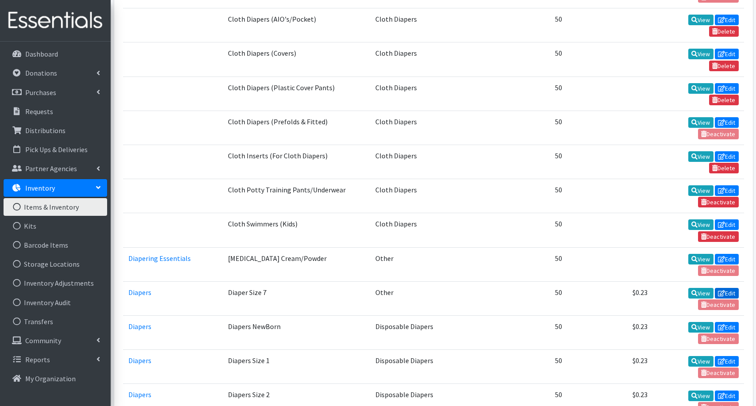
click at [726, 288] on link "Edit" at bounding box center [726, 293] width 24 height 11
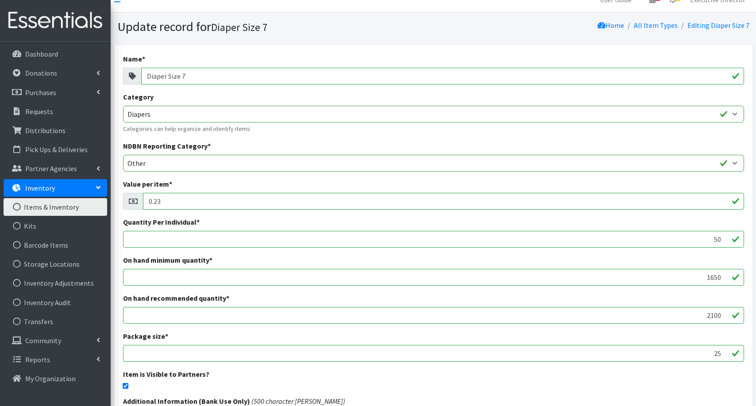
scroll to position [13, 0]
click at [713, 276] on input "1650" at bounding box center [433, 277] width 621 height 17
paste input "5656"
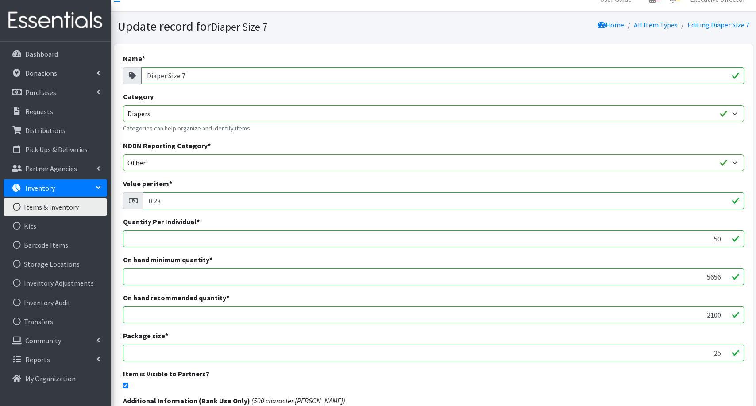
type input "5656"
click at [712, 314] on input "2100" at bounding box center [433, 315] width 621 height 17
paste input "16968"
click at [712, 314] on input "16968" at bounding box center [433, 315] width 621 height 17
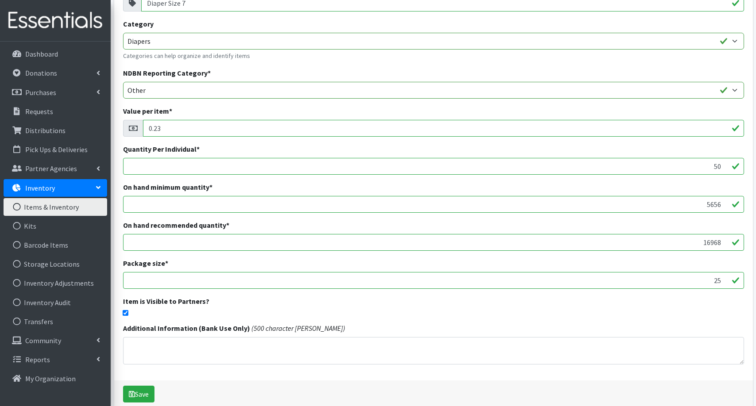
scroll to position [94, 0]
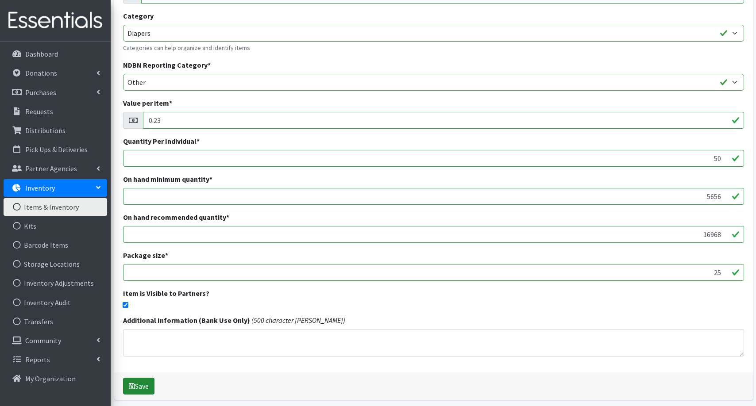
type input "16968"
click at [144, 384] on button "Save" at bounding box center [138, 386] width 31 height 17
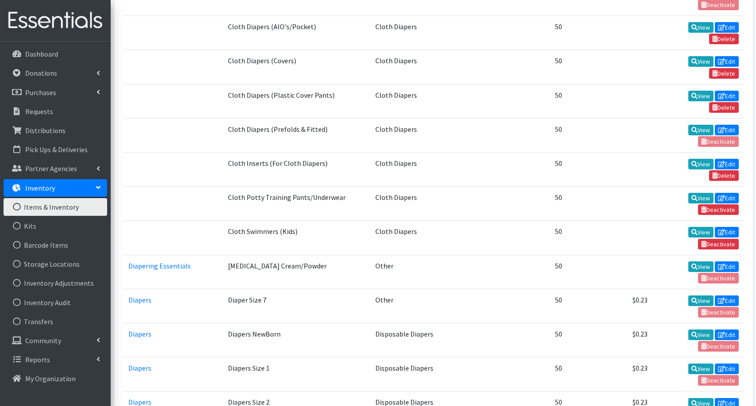
scroll to position [669, 0]
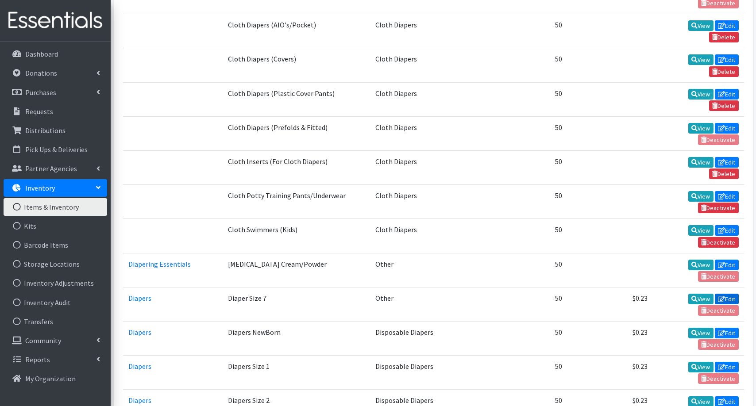
click at [729, 294] on link "Edit" at bounding box center [726, 299] width 24 height 11
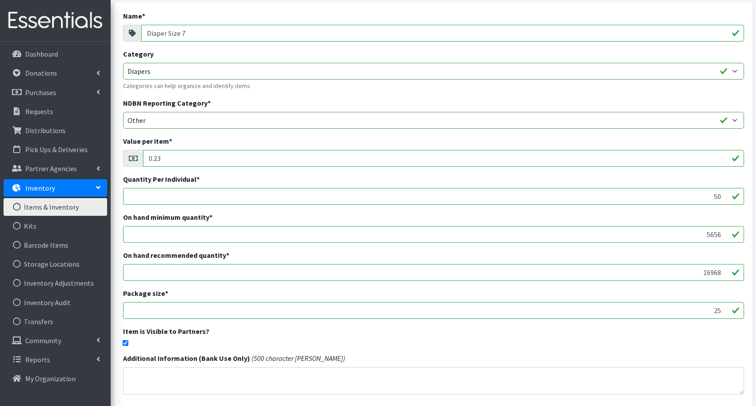
scroll to position [68, 0]
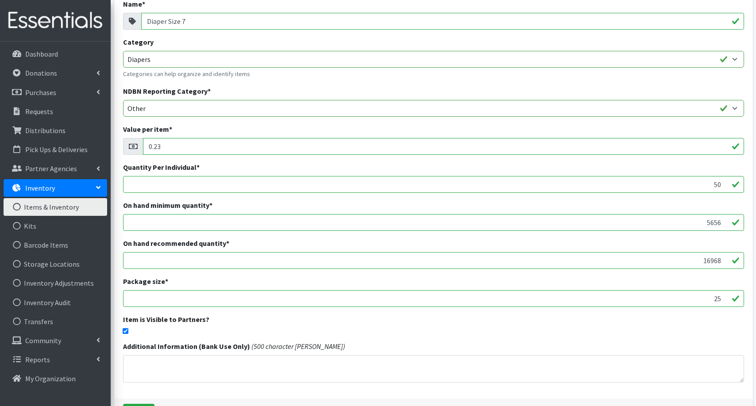
click at [713, 221] on input "5656" at bounding box center [433, 222] width 621 height 17
paste input "4504"
type input "4504"
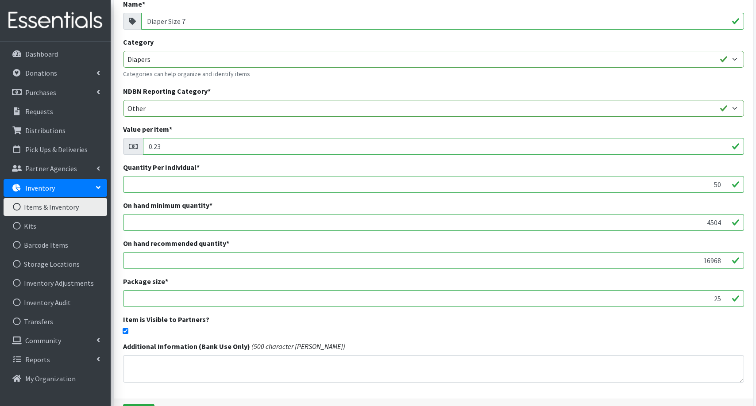
click at [710, 262] on input "16968" at bounding box center [433, 260] width 621 height 17
paste input "3512"
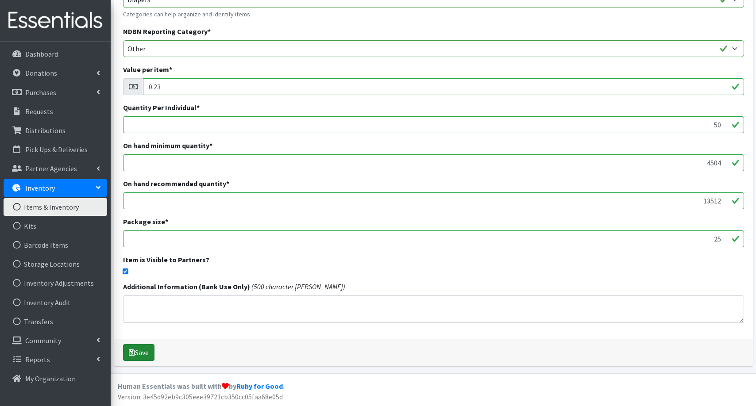
scroll to position [127, 0]
type input "13512"
click at [144, 353] on button "Save" at bounding box center [138, 353] width 31 height 17
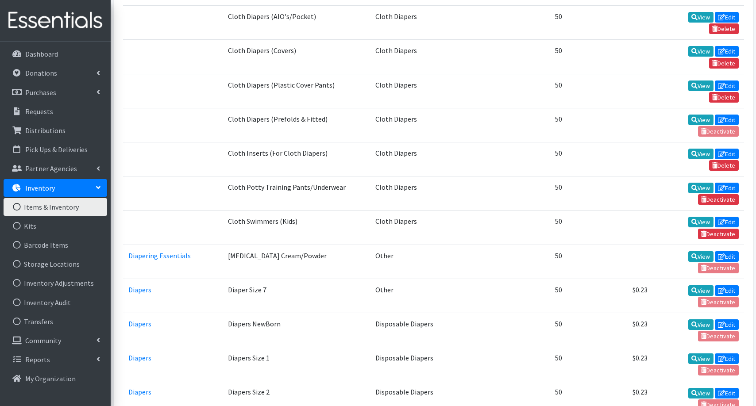
scroll to position [678, 0]
click at [731, 285] on link "Edit" at bounding box center [726, 290] width 24 height 11
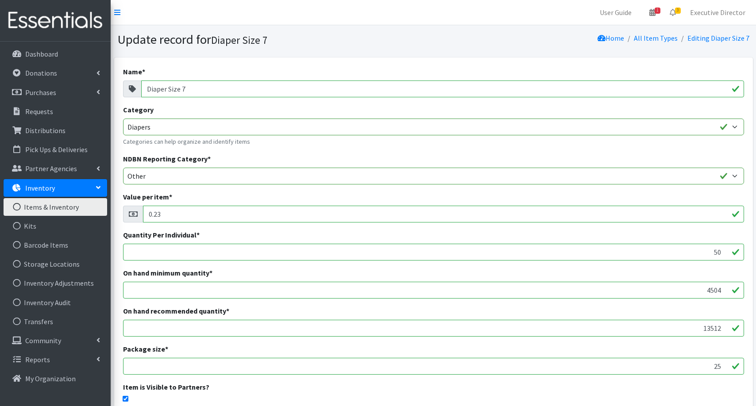
click at [713, 288] on input "4504" at bounding box center [433, 290] width 621 height 17
paste input "5656"
type input "5656"
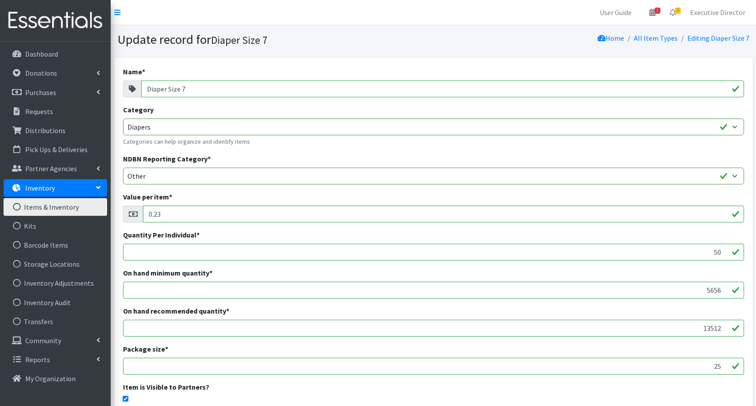
click at [714, 329] on input "13512" at bounding box center [433, 328] width 621 height 17
paste input "6968"
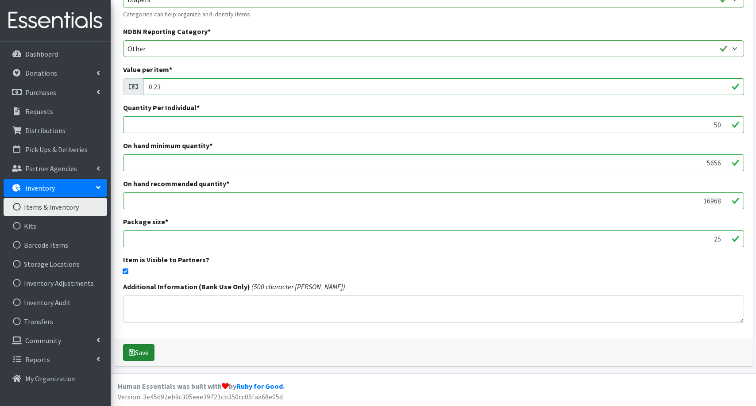
scroll to position [127, 0]
type input "16968"
click at [149, 352] on button "Save" at bounding box center [138, 353] width 31 height 17
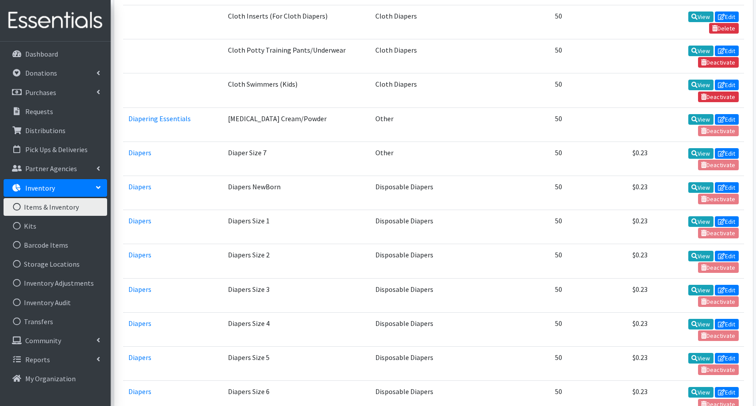
scroll to position [825, 0]
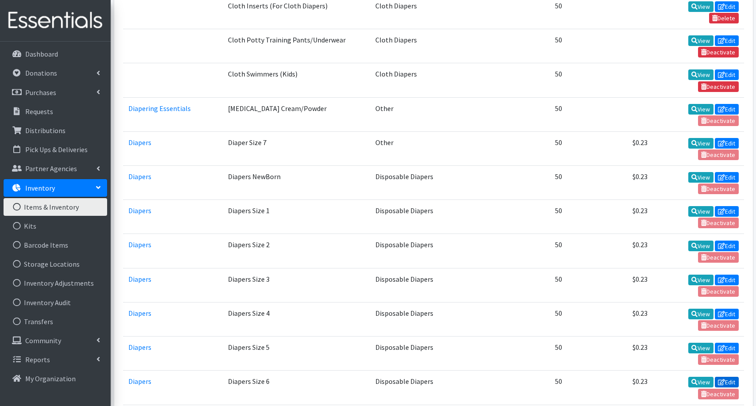
click at [726, 377] on link "Edit" at bounding box center [726, 382] width 24 height 11
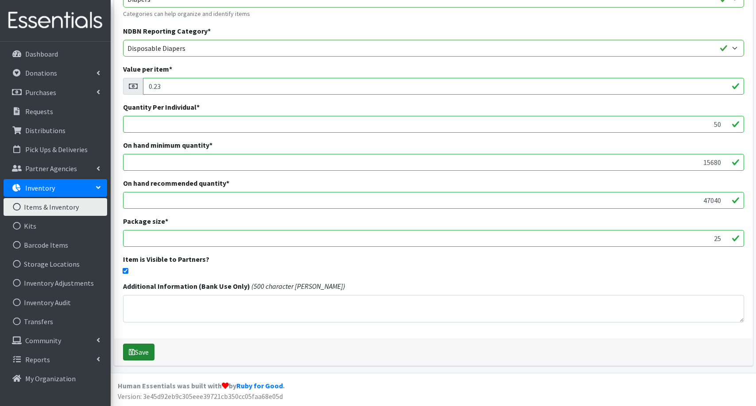
scroll to position [127, 0]
click at [146, 348] on button "Save" at bounding box center [138, 352] width 31 height 17
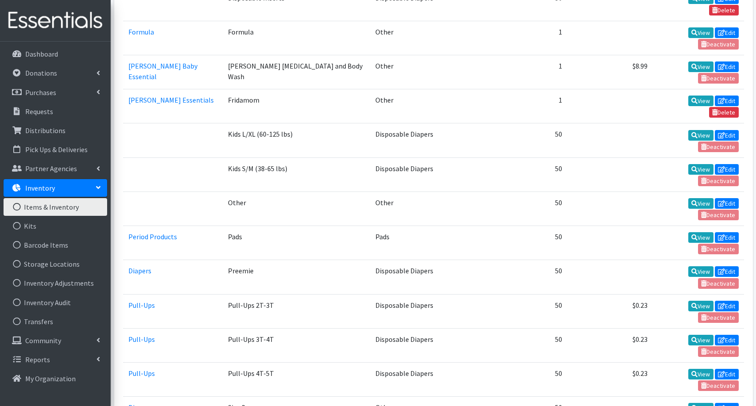
scroll to position [1243, 0]
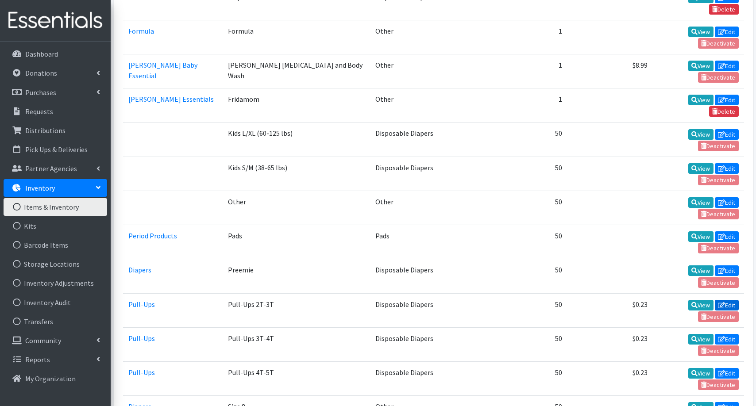
click at [730, 300] on link "Edit" at bounding box center [726, 305] width 24 height 11
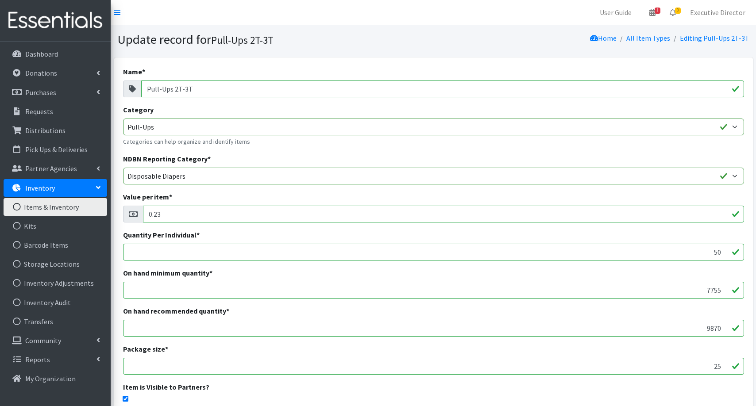
click at [713, 292] on input "7755" at bounding box center [433, 290] width 621 height 17
paste input "4504"
type input "4504"
click at [711, 327] on input "9870" at bounding box center [433, 328] width 621 height 17
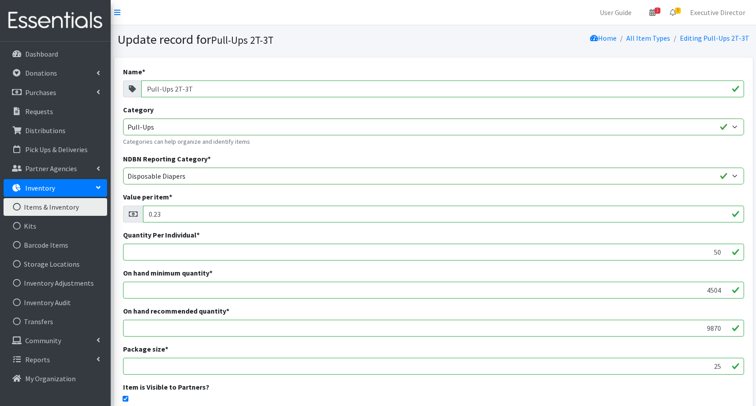
click at [711, 327] on input "9870" at bounding box center [433, 328] width 621 height 17
paste input "13512"
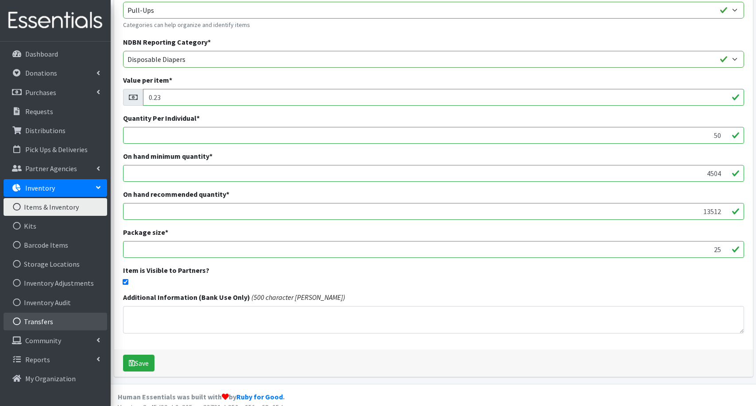
scroll to position [119, 0]
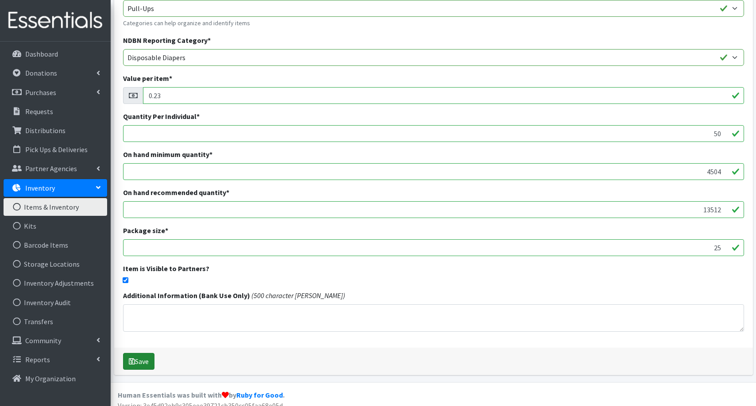
type input "13512"
click at [144, 362] on button "Save" at bounding box center [138, 361] width 31 height 17
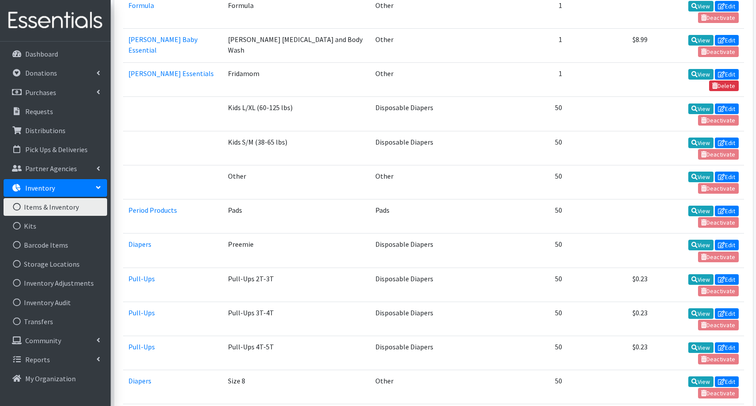
scroll to position [1270, 0]
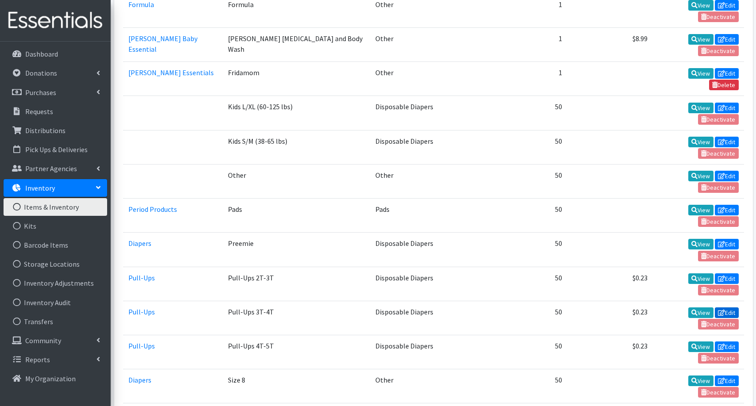
click at [728, 307] on link "Edit" at bounding box center [726, 312] width 24 height 11
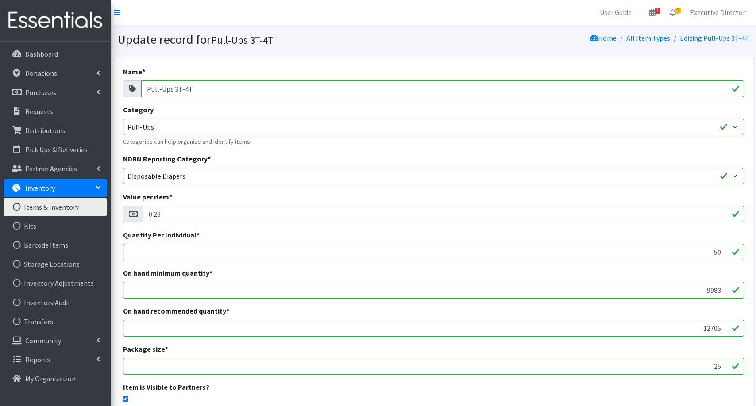
click at [713, 288] on input "9983" at bounding box center [433, 290] width 621 height 17
paste input "5505"
type input "5505"
click at [710, 330] on input "12705" at bounding box center [433, 328] width 621 height 17
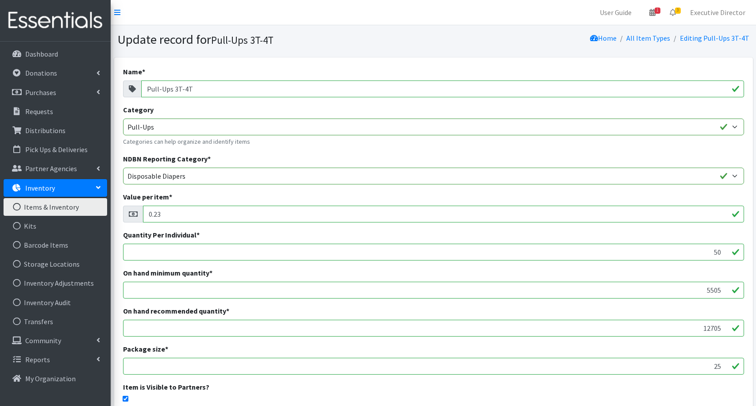
click at [710, 330] on input "12705" at bounding box center [433, 328] width 621 height 17
paste input "651"
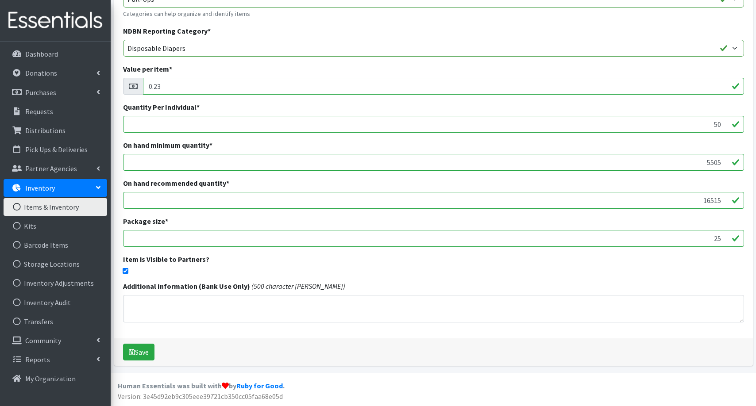
scroll to position [127, 0]
type input "16515"
click at [150, 353] on button "Save" at bounding box center [138, 353] width 31 height 17
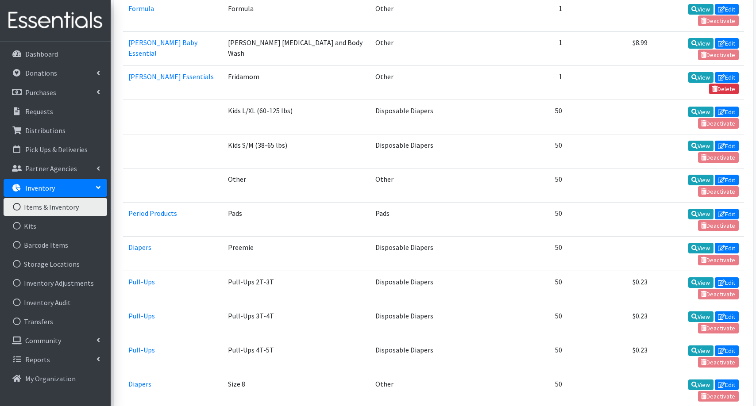
scroll to position [1267, 0]
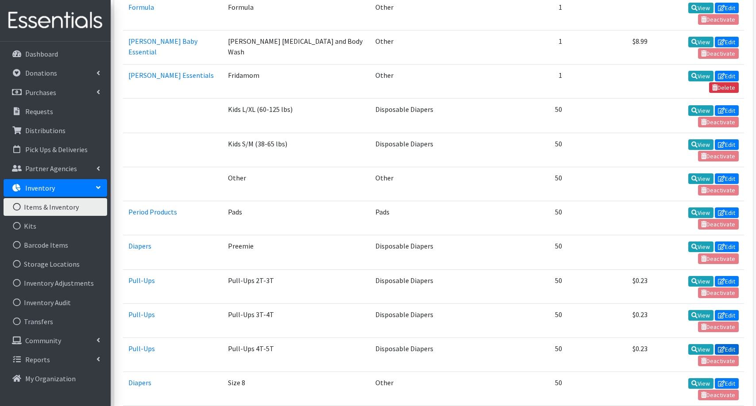
click at [731, 344] on link "Edit" at bounding box center [726, 349] width 24 height 11
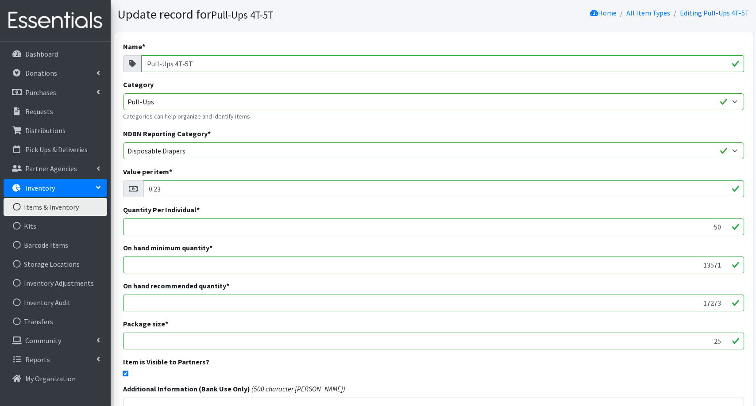
scroll to position [42, 0]
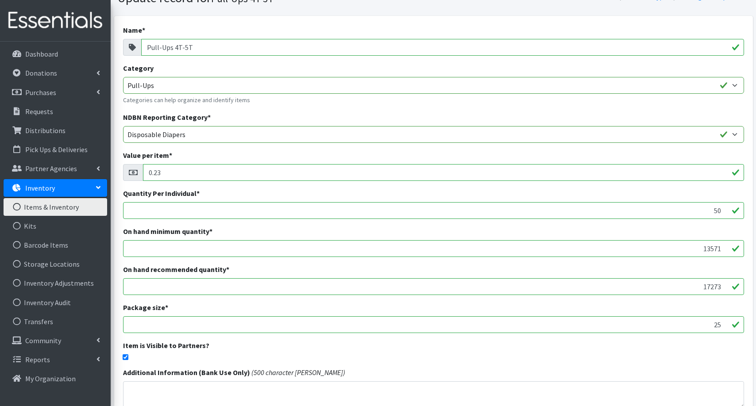
click at [711, 248] on input "13571" at bounding box center [433, 248] width 621 height 17
paste input "6183"
type input "6183"
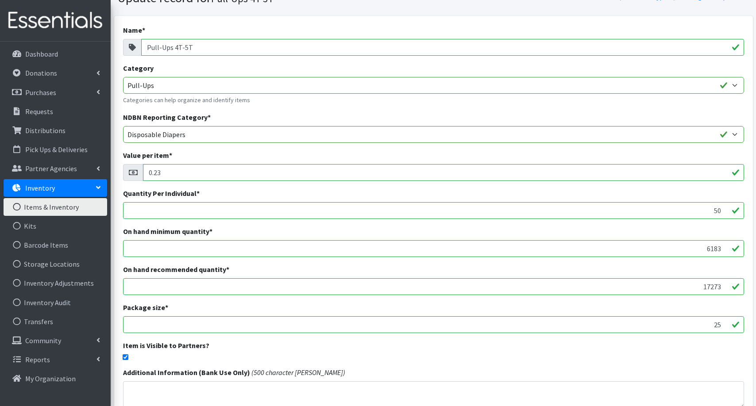
click at [703, 285] on input "17273" at bounding box center [433, 286] width 621 height 17
paste input "8550"
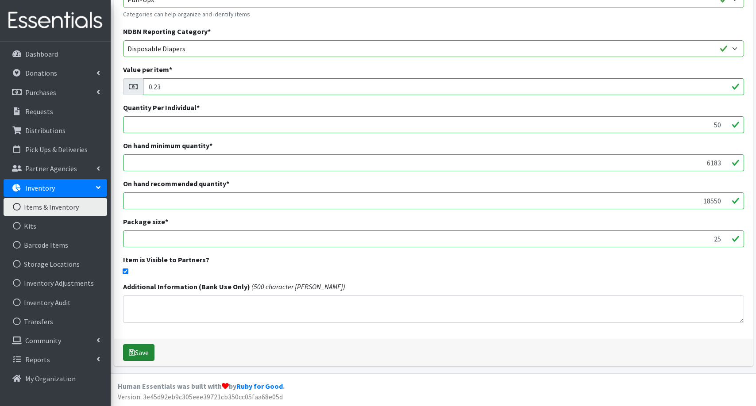
scroll to position [127, 0]
type input "18550"
click at [151, 353] on button "Save" at bounding box center [138, 353] width 31 height 17
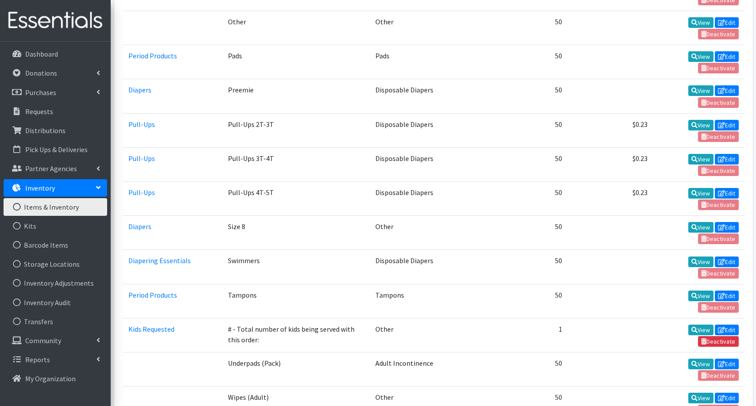
scroll to position [1423, 0]
click at [717, 387] on td "View Edit Deactivate" at bounding box center [697, 404] width 91 height 34
click at [714, 387] on td "View Edit Deactivate" at bounding box center [697, 404] width 91 height 34
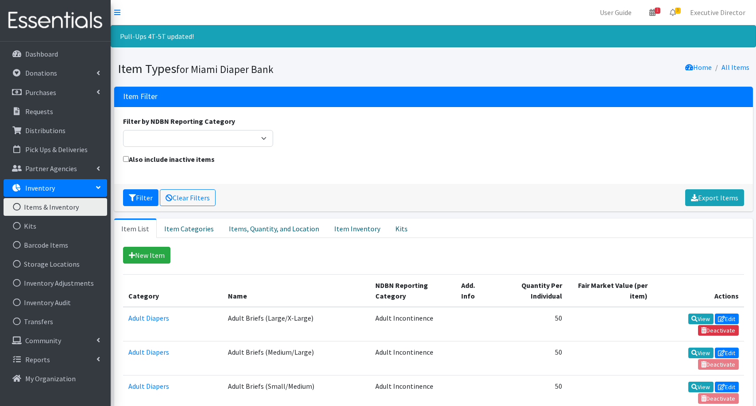
scroll to position [0, 0]
click at [46, 52] on p "Dashboard" at bounding box center [41, 54] width 33 height 9
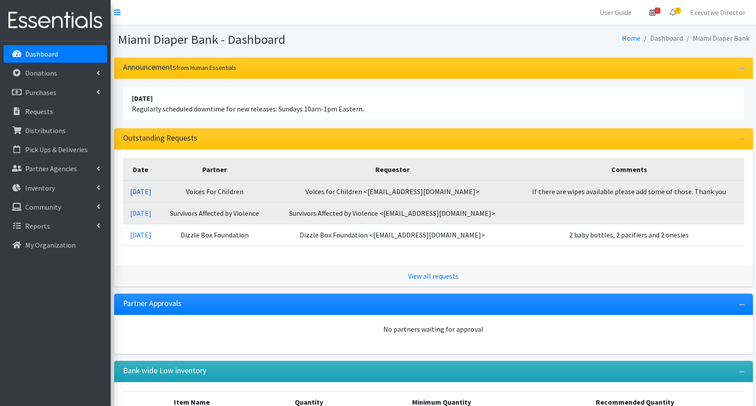
click at [151, 192] on link "[DATE]" at bounding box center [140, 191] width 21 height 9
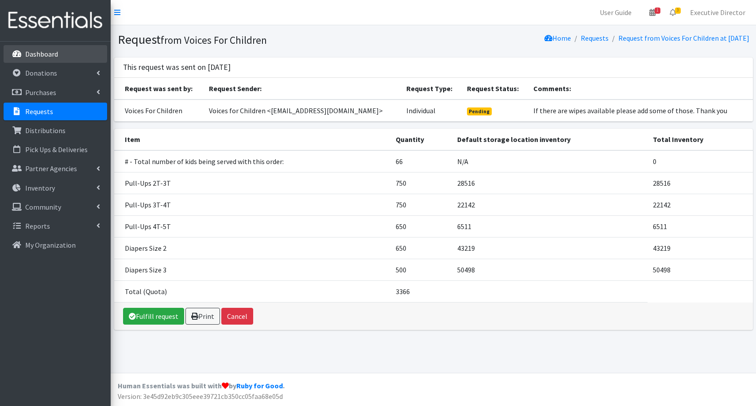
click at [43, 54] on p "Dashboard" at bounding box center [41, 54] width 33 height 9
